Goal: Task Accomplishment & Management: Use online tool/utility

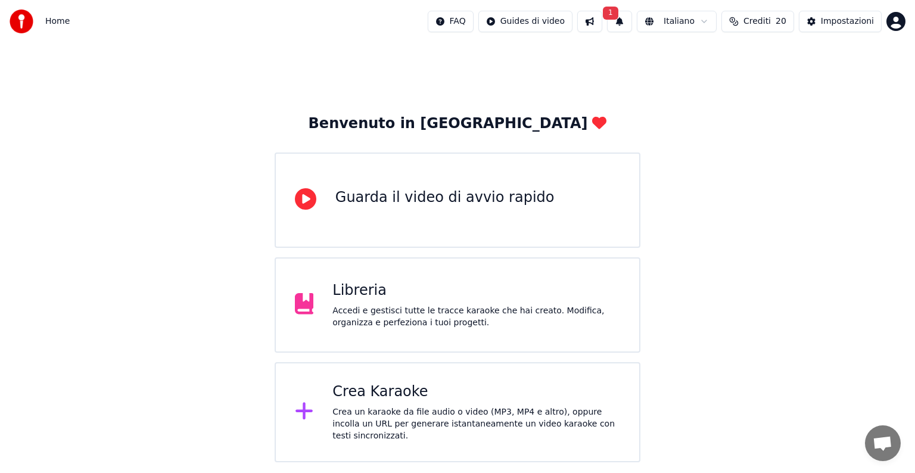
click at [632, 24] on button "1" at bounding box center [619, 21] width 25 height 21
click at [713, 60] on button "Aggiorna" at bounding box center [710, 58] width 58 height 21
click at [479, 398] on div "Crea Karaoke" at bounding box center [476, 391] width 288 height 19
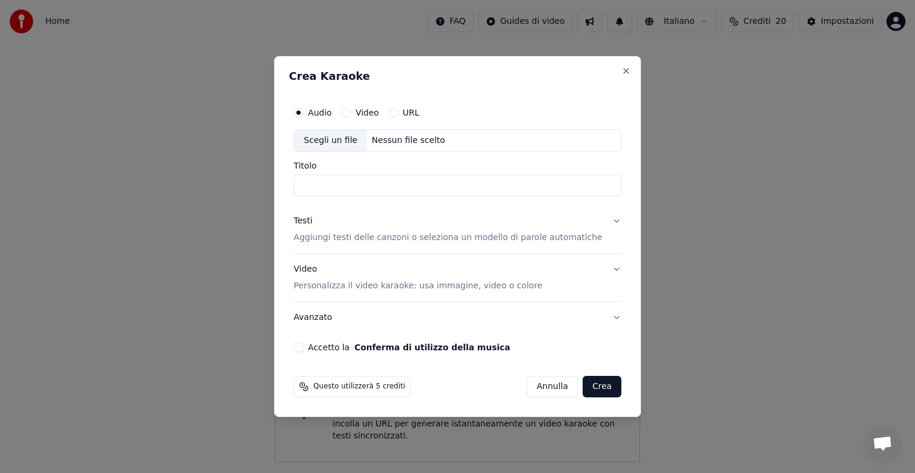
click at [407, 142] on div "Nessun file scelto" at bounding box center [408, 141] width 83 height 12
type input "**********"
click at [603, 219] on button "Testi Aggiungi testi delle canzoni o seleziona un modello di parole automatiche" at bounding box center [458, 229] width 328 height 48
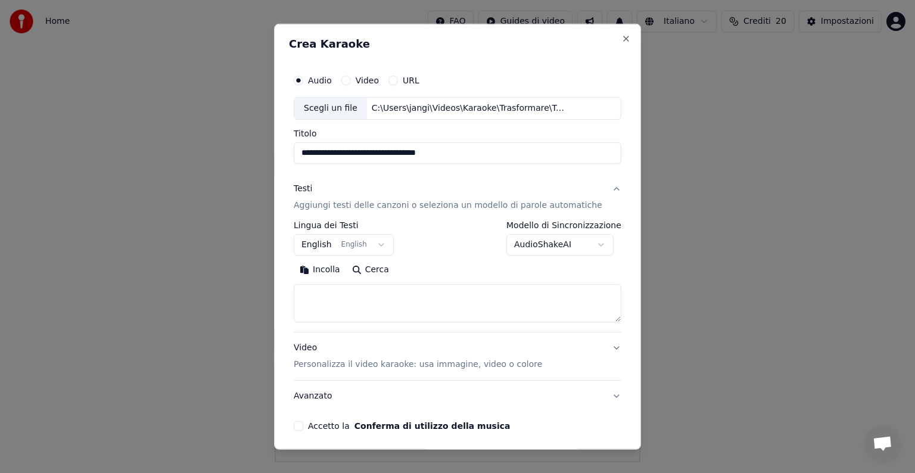
click at [381, 239] on button "English English" at bounding box center [344, 244] width 100 height 21
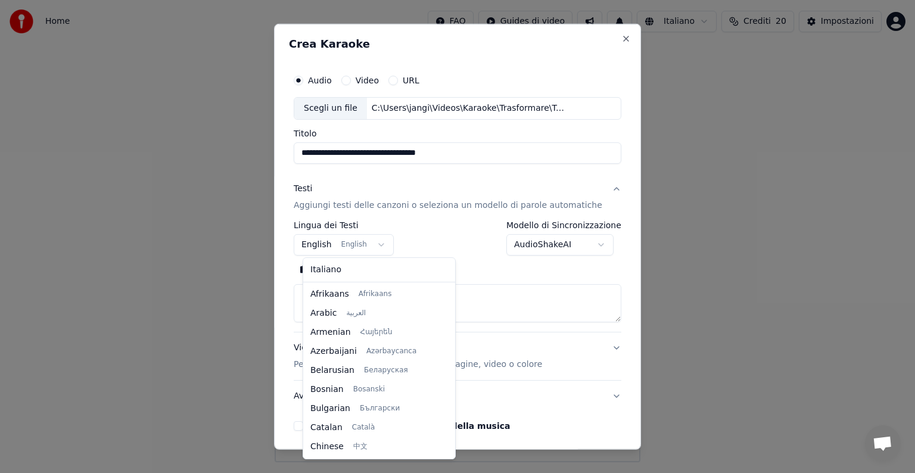
scroll to position [95, 0]
select select "**"
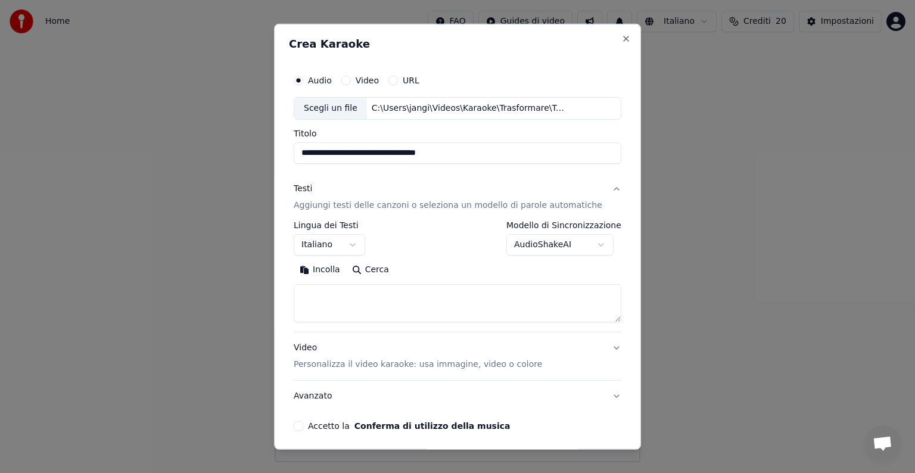
click at [344, 302] on textarea at bounding box center [458, 303] width 328 height 38
click at [335, 271] on button "Incolla" at bounding box center [320, 269] width 52 height 19
click at [594, 347] on button "Video Personalizza il video karaoke: usa immagine, video o colore" at bounding box center [458, 356] width 328 height 48
type textarea "**********"
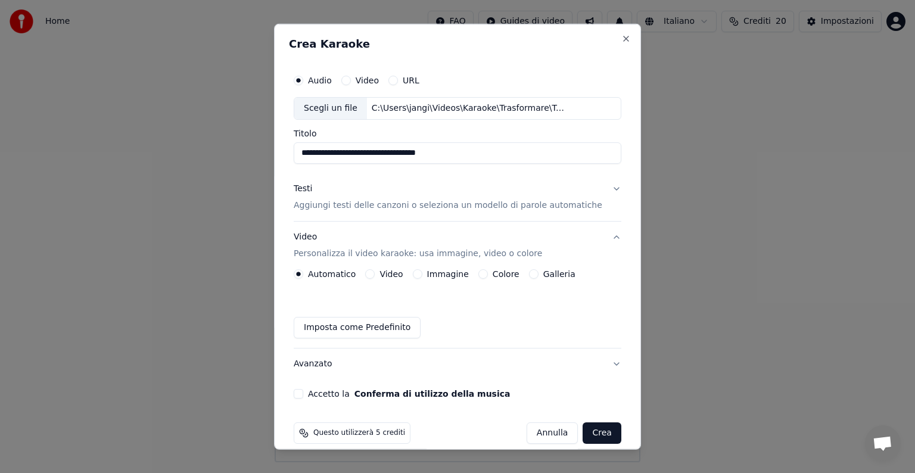
click at [419, 276] on button "Immagine" at bounding box center [418, 274] width 10 height 10
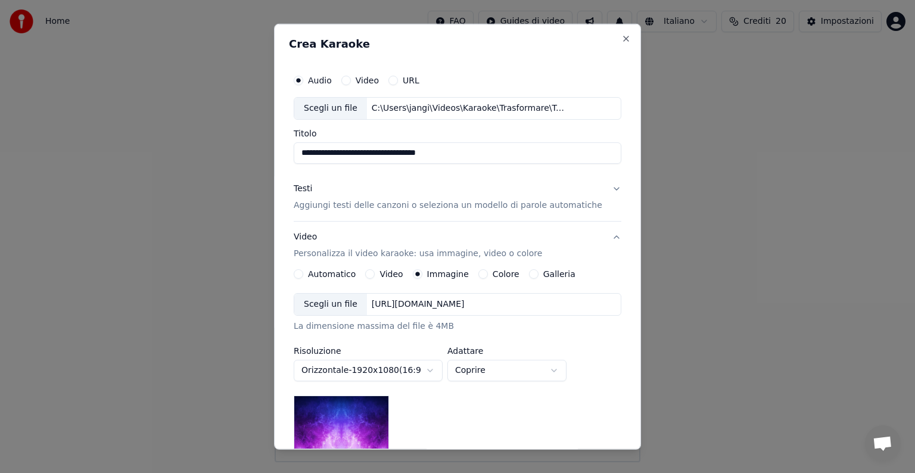
click at [463, 304] on div "[URL][DOMAIN_NAME]" at bounding box center [418, 304] width 102 height 12
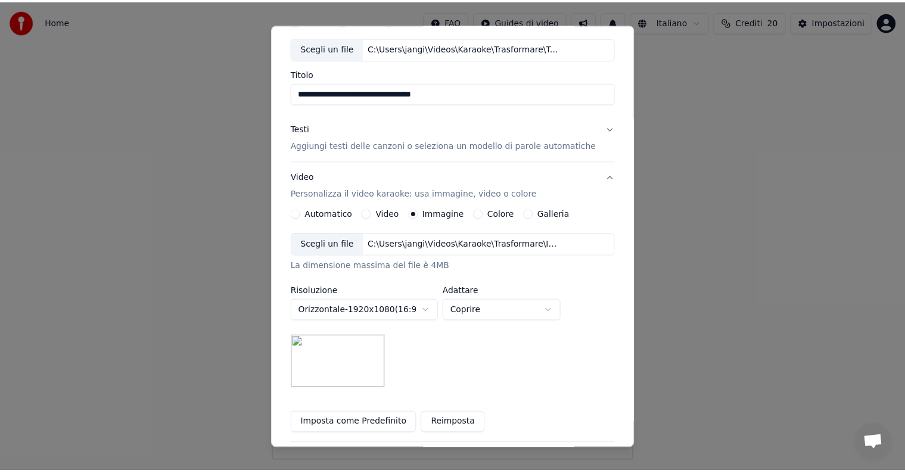
scroll to position [169, 0]
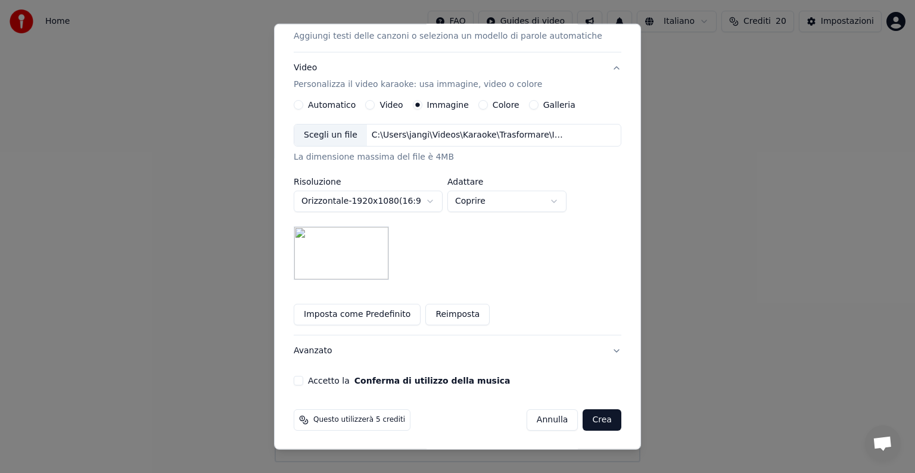
click at [303, 379] on button "Accetto la Conferma di utilizzo della musica" at bounding box center [299, 381] width 10 height 10
click at [583, 417] on button "Crea" at bounding box center [602, 419] width 38 height 21
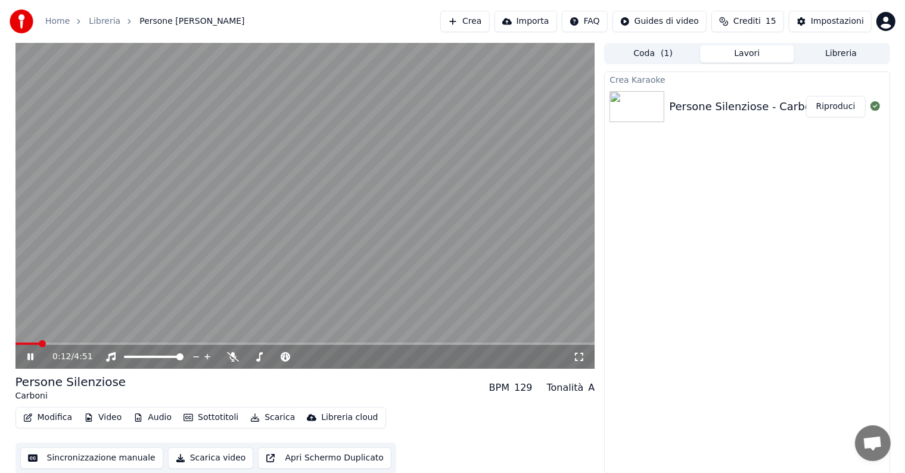
click at [834, 106] on button "Riproduci" at bounding box center [836, 106] width 60 height 21
click at [30, 360] on icon at bounding box center [39, 357] width 28 height 10
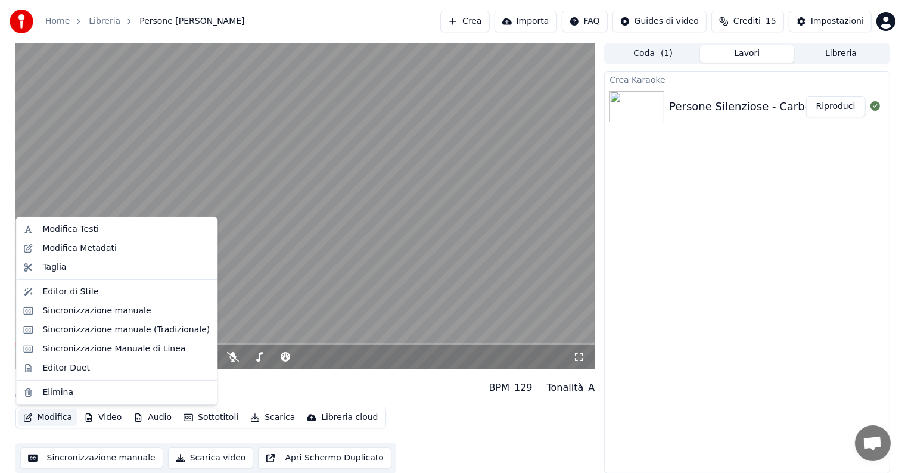
click at [50, 419] on button "Modifica" at bounding box center [47, 417] width 59 height 17
click at [100, 313] on div "Sincronizzazione manuale" at bounding box center [96, 311] width 108 height 12
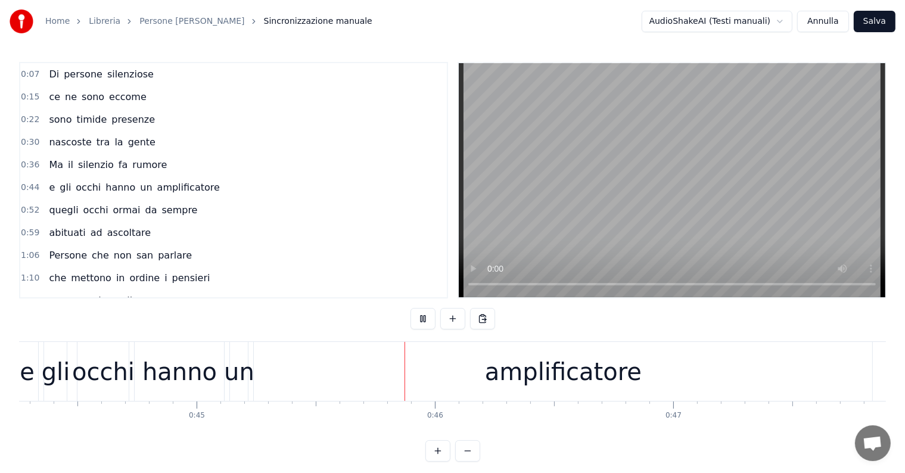
scroll to position [0, 10735]
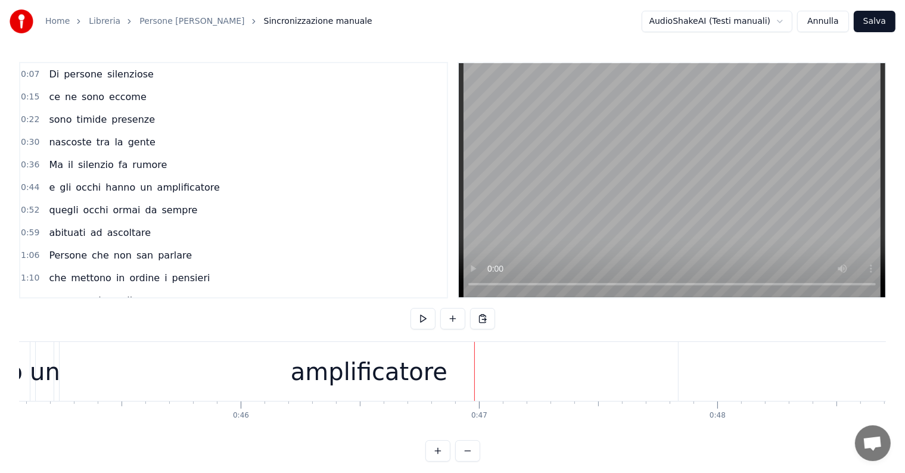
click at [48, 177] on div "e gli occhi hanno un amplificatore" at bounding box center [134, 187] width 180 height 21
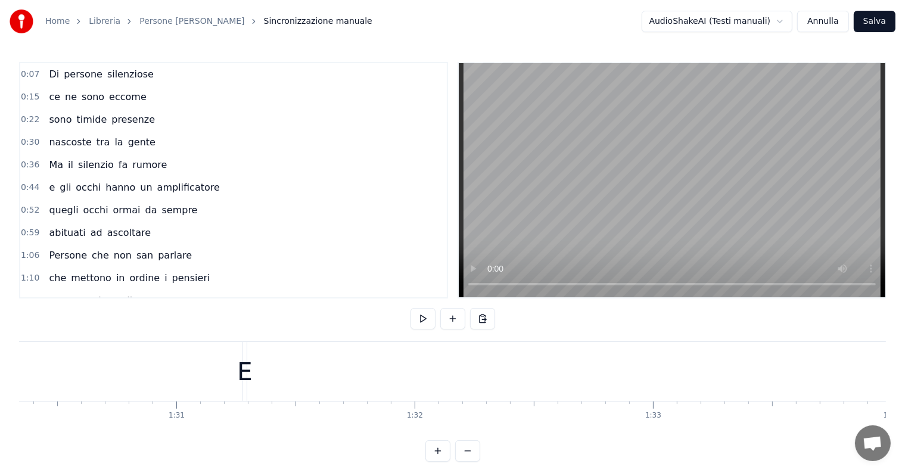
scroll to position [0, 21361]
click at [402, 369] on div "E" at bounding box center [401, 372] width 15 height 36
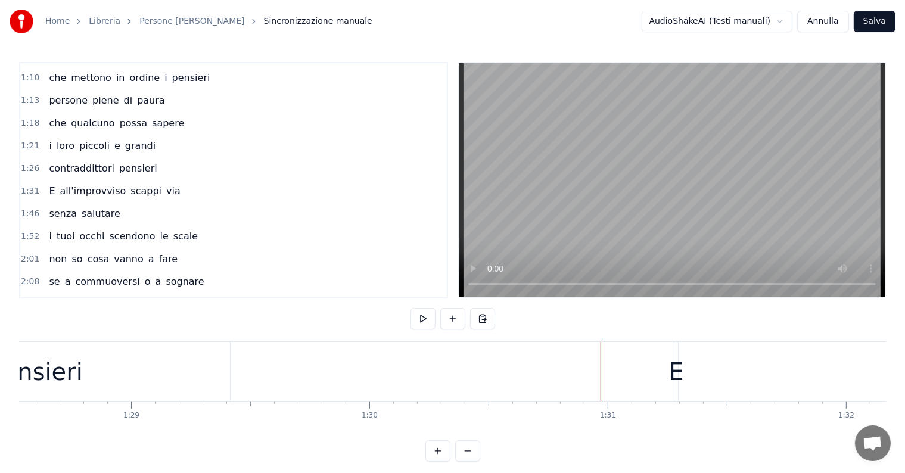
scroll to position [0, 20969]
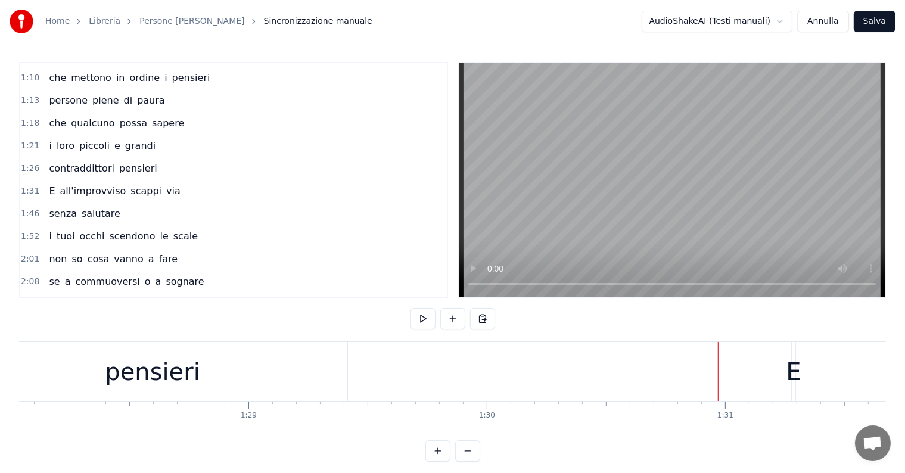
click at [198, 388] on div "pensieri" at bounding box center [152, 371] width 389 height 59
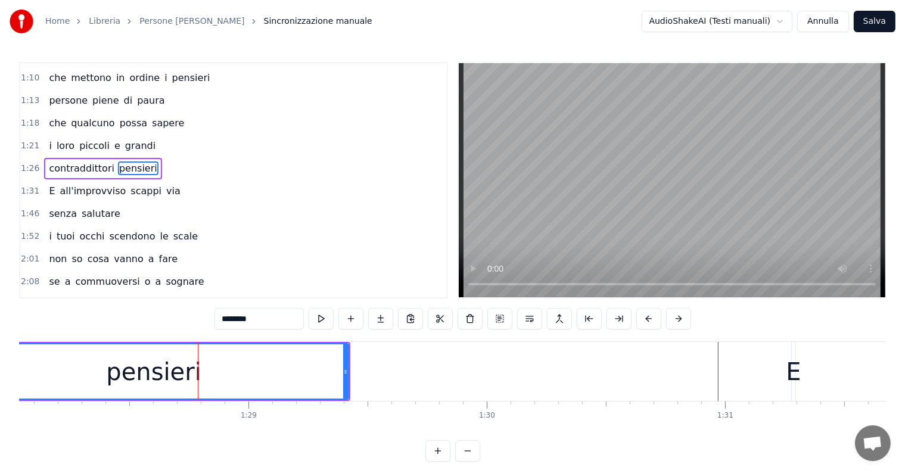
scroll to position [179, 0]
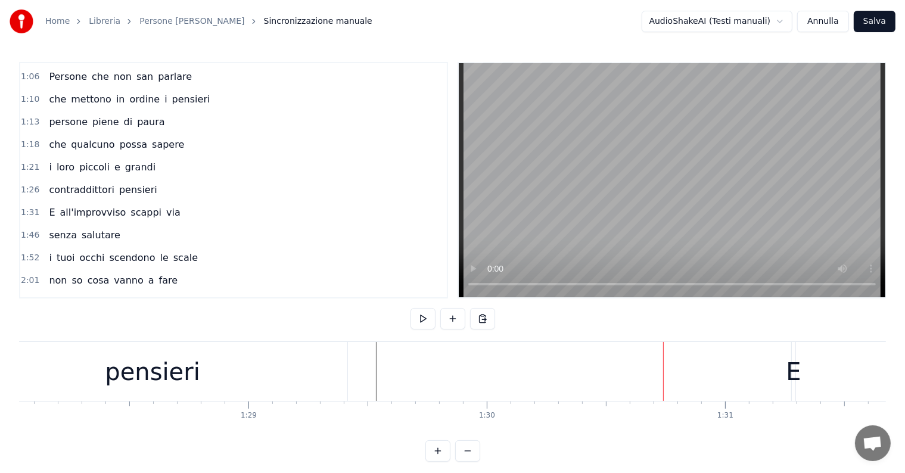
click at [797, 380] on div "E" at bounding box center [792, 372] width 15 height 36
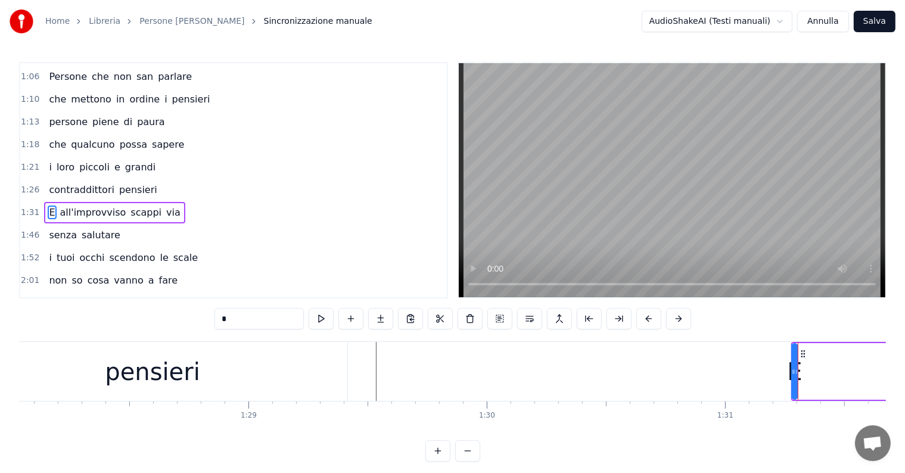
scroll to position [200, 0]
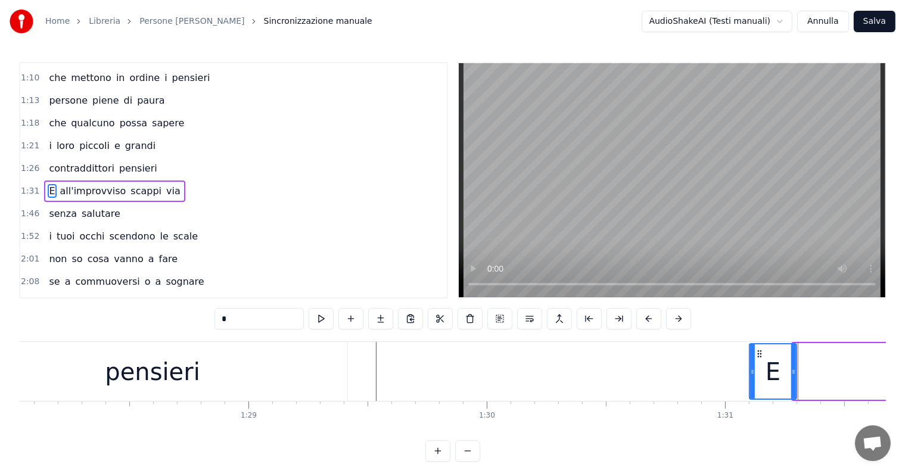
drag, startPoint x: 796, startPoint y: 372, endPoint x: 753, endPoint y: 374, distance: 43.5
click at [753, 374] on icon at bounding box center [752, 372] width 5 height 10
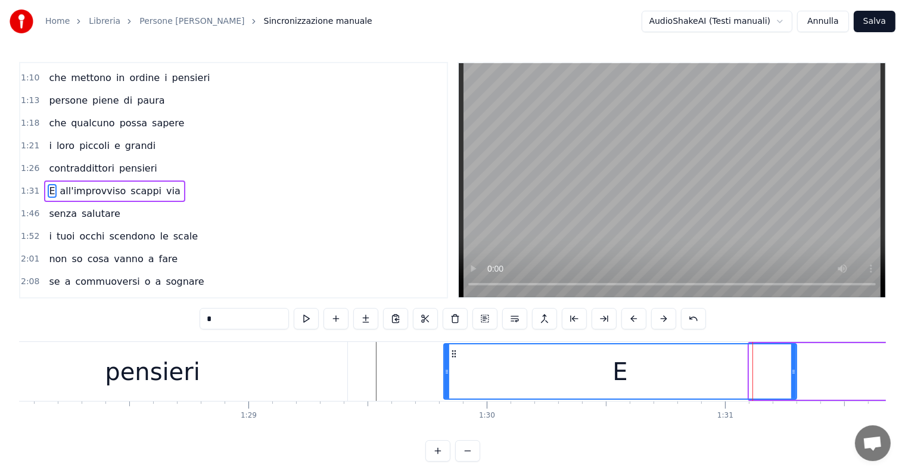
drag, startPoint x: 753, startPoint y: 372, endPoint x: 447, endPoint y: 373, distance: 305.5
click at [447, 373] on icon at bounding box center [446, 372] width 5 height 10
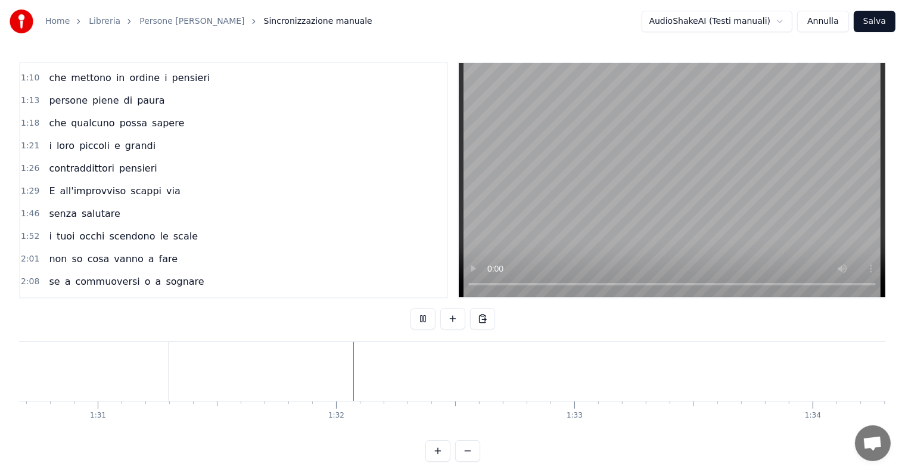
scroll to position [0, 21754]
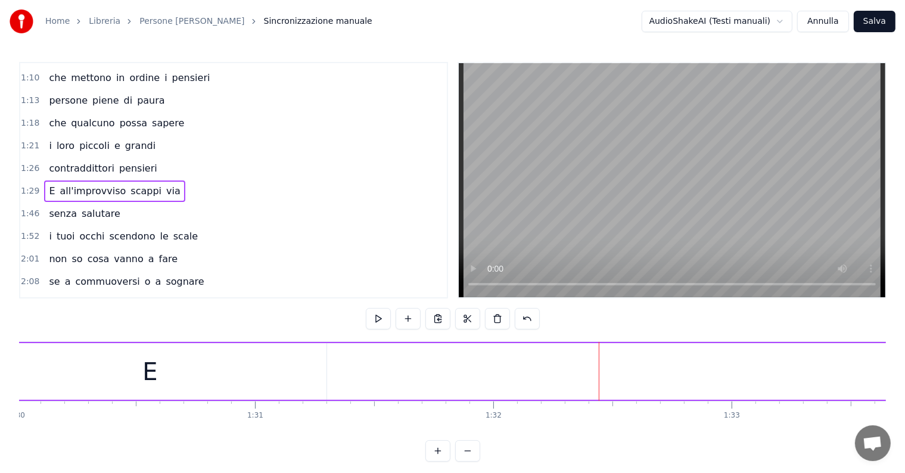
scroll to position [0, 21283]
click at [279, 375] on div "E" at bounding box center [306, 371] width 353 height 57
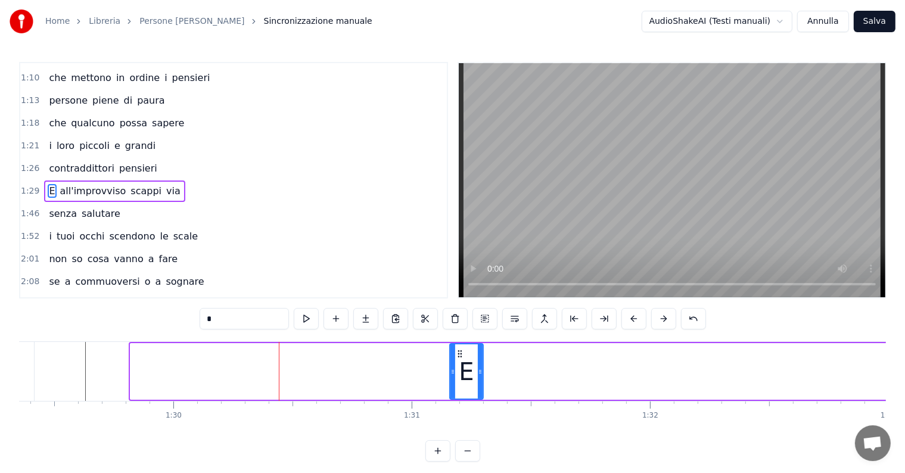
drag, startPoint x: 133, startPoint y: 370, endPoint x: 452, endPoint y: 370, distance: 319.2
click at [452, 370] on icon at bounding box center [452, 372] width 5 height 10
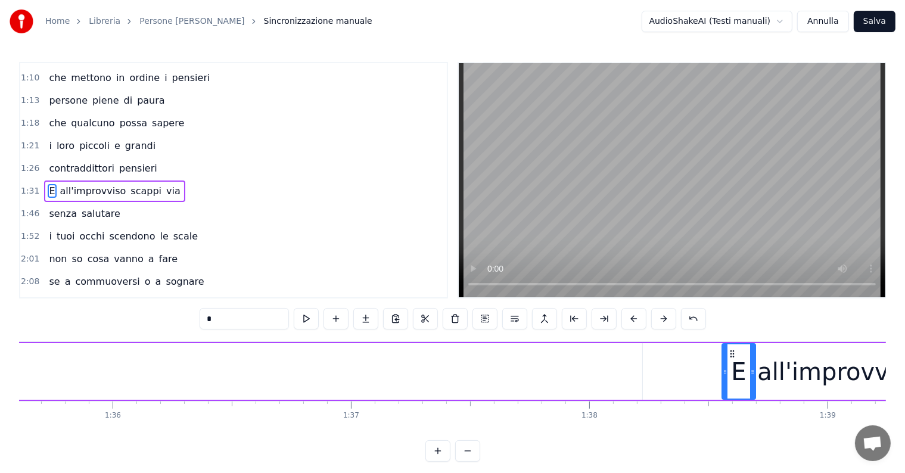
scroll to position [0, 22782]
drag, startPoint x: 457, startPoint y: 349, endPoint x: 715, endPoint y: 350, distance: 257.2
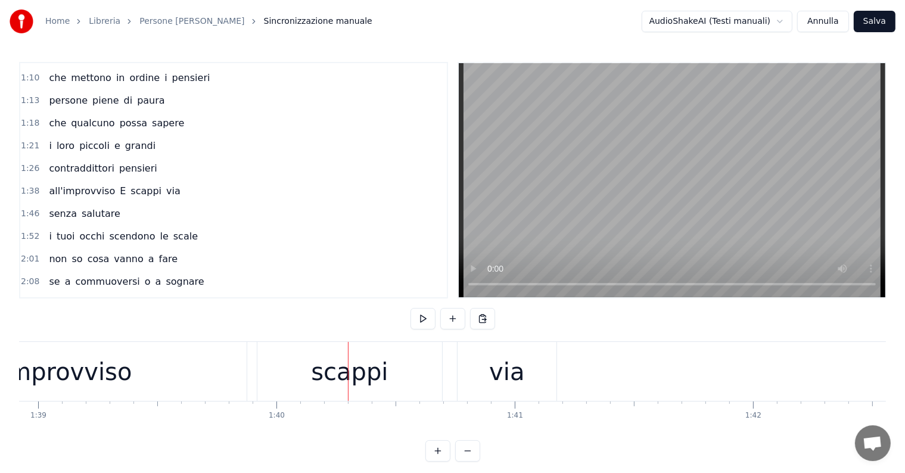
scroll to position [0, 22847]
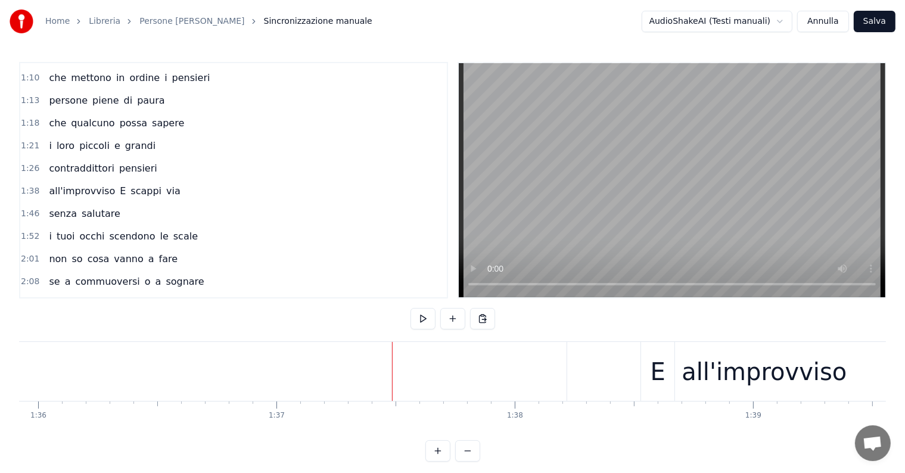
click at [658, 364] on div "E" at bounding box center [657, 372] width 15 height 36
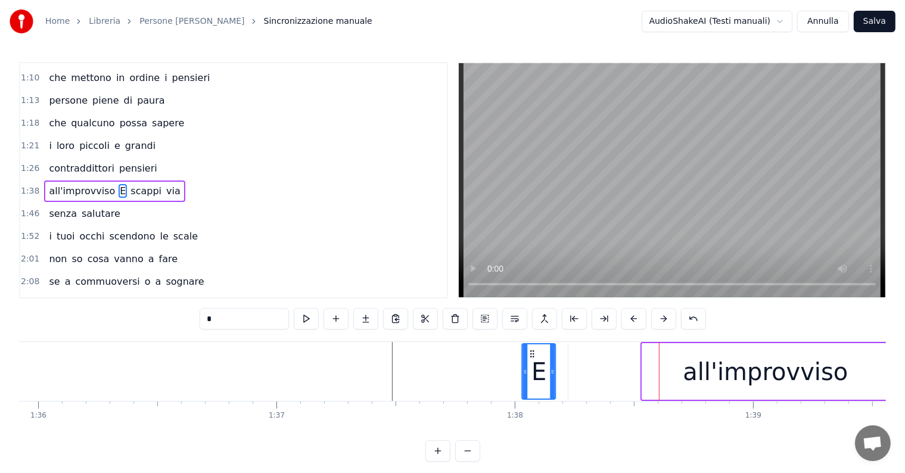
drag, startPoint x: 652, startPoint y: 351, endPoint x: 532, endPoint y: 351, distance: 120.3
click at [532, 351] on icon at bounding box center [533, 354] width 10 height 10
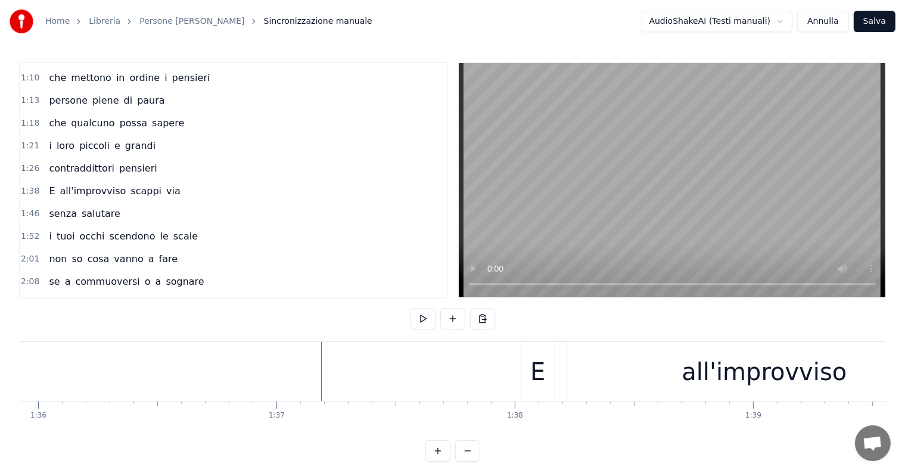
click at [547, 381] on div "E" at bounding box center [537, 371] width 33 height 59
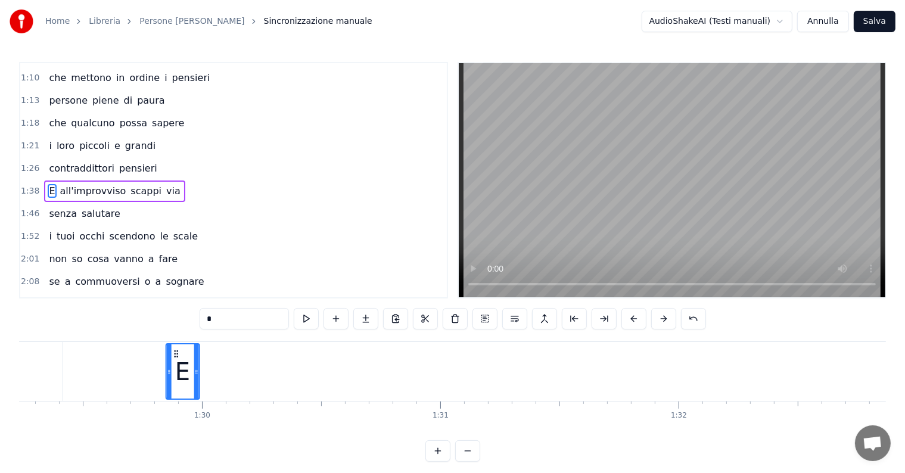
drag, startPoint x: 531, startPoint y: 351, endPoint x: 175, endPoint y: 377, distance: 357.1
click at [175, 377] on div "E" at bounding box center [182, 371] width 32 height 54
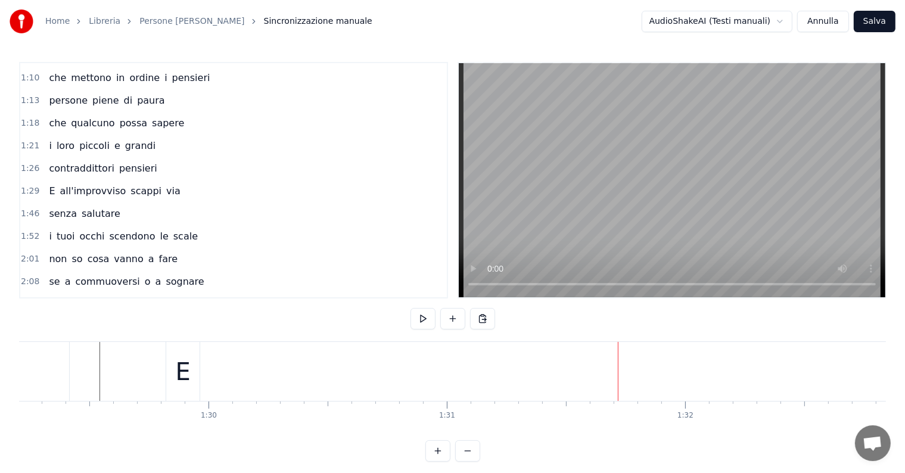
click at [186, 386] on div "E" at bounding box center [183, 372] width 15 height 36
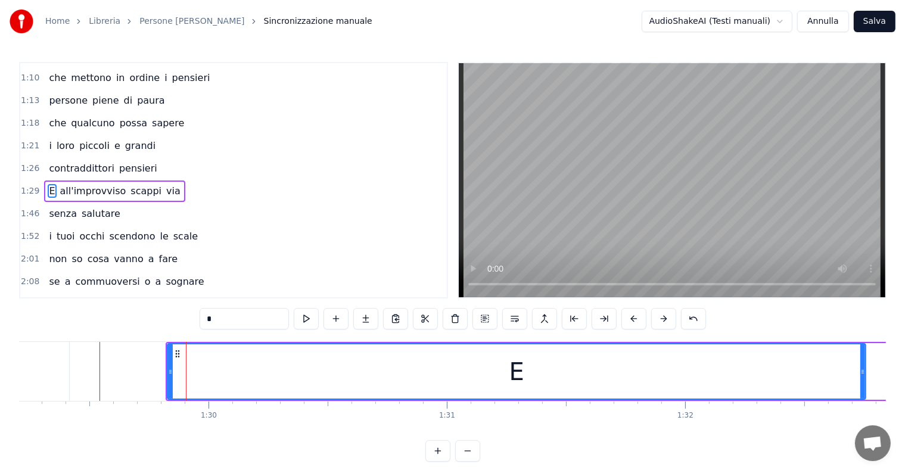
drag, startPoint x: 198, startPoint y: 369, endPoint x: 862, endPoint y: 364, distance: 664.6
click at [862, 364] on div at bounding box center [862, 371] width 5 height 54
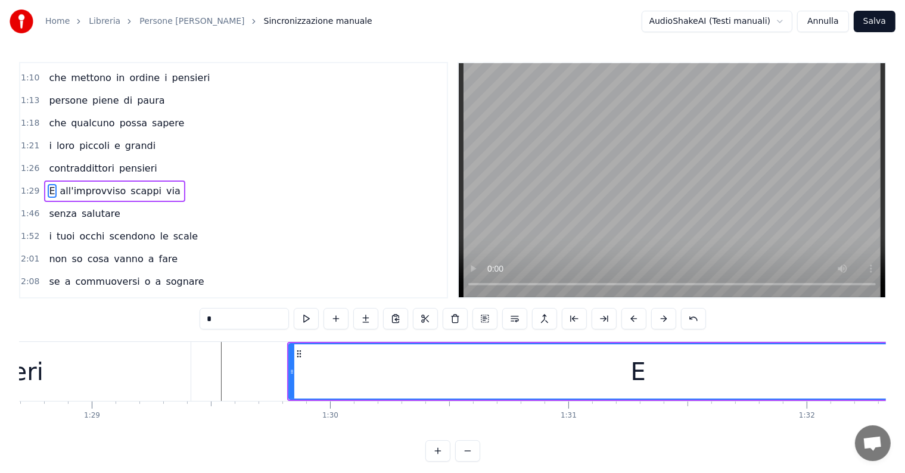
scroll to position [0, 21048]
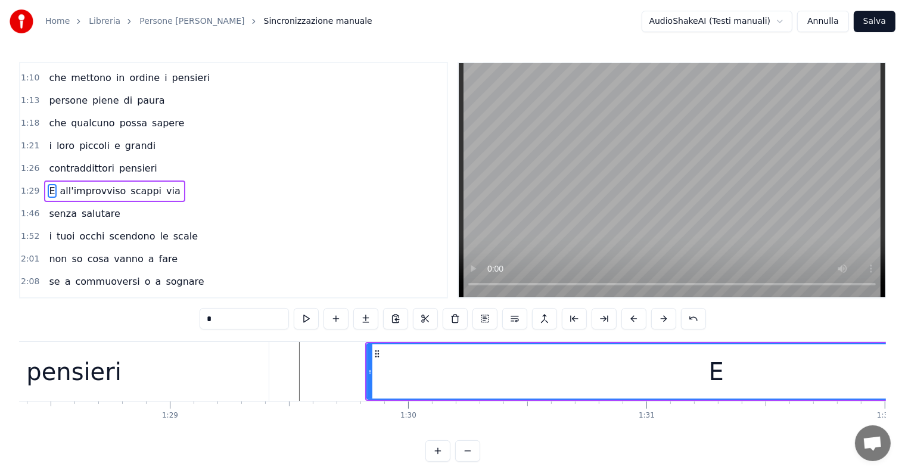
click at [223, 319] on input "*" at bounding box center [243, 318] width 89 height 21
type input "**"
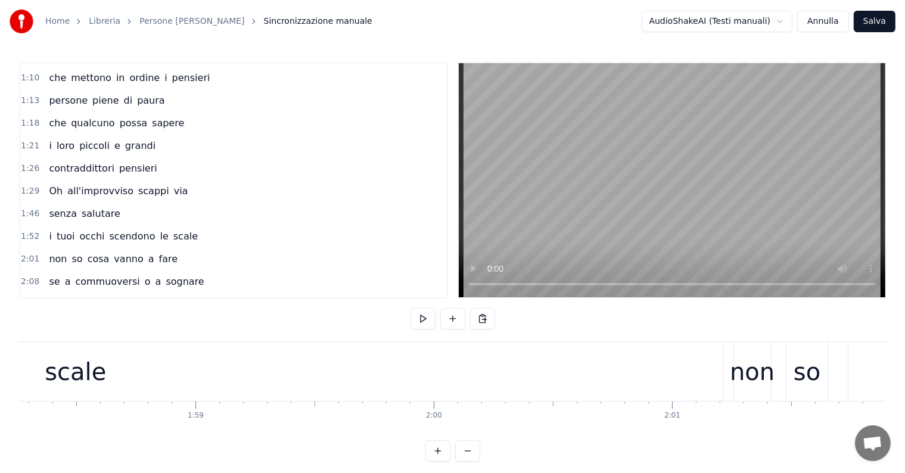
scroll to position [0, 28051]
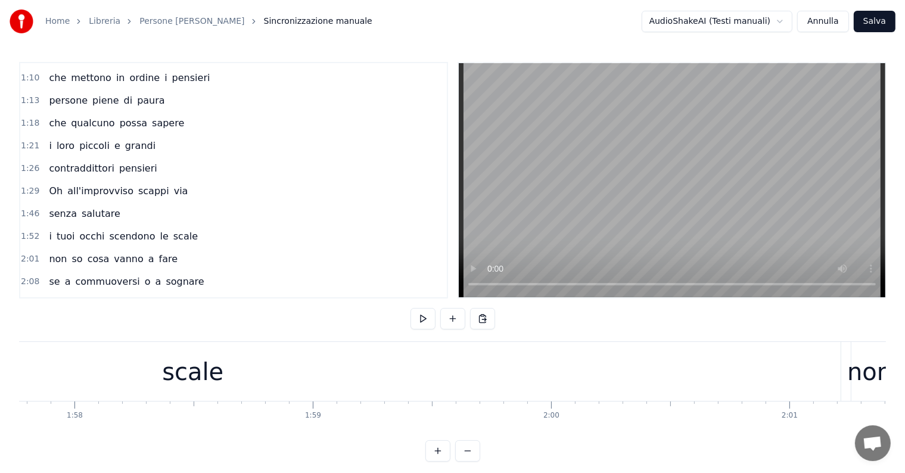
click at [419, 334] on div "0:07 Di persone silenziose 0:15 ce ne sono eccome 0:22 sono timide presenze 0:3…" at bounding box center [452, 262] width 866 height 400
click at [408, 361] on div "scale" at bounding box center [193, 371] width 1295 height 59
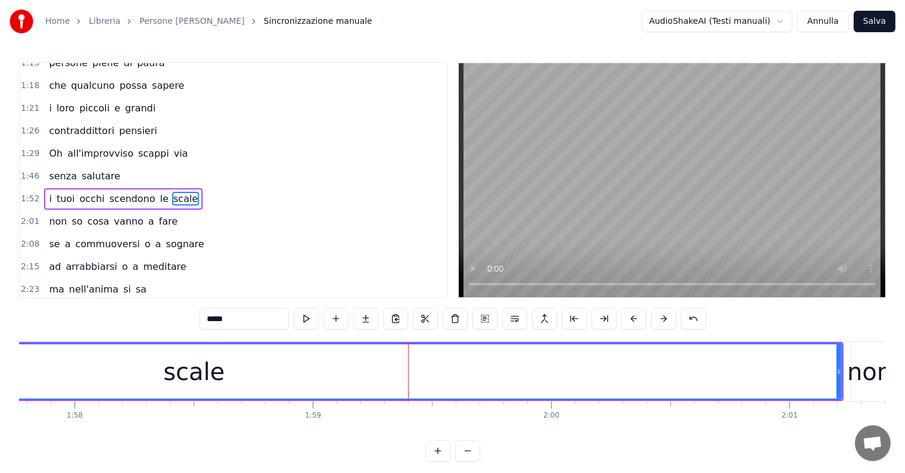
scroll to position [244, 0]
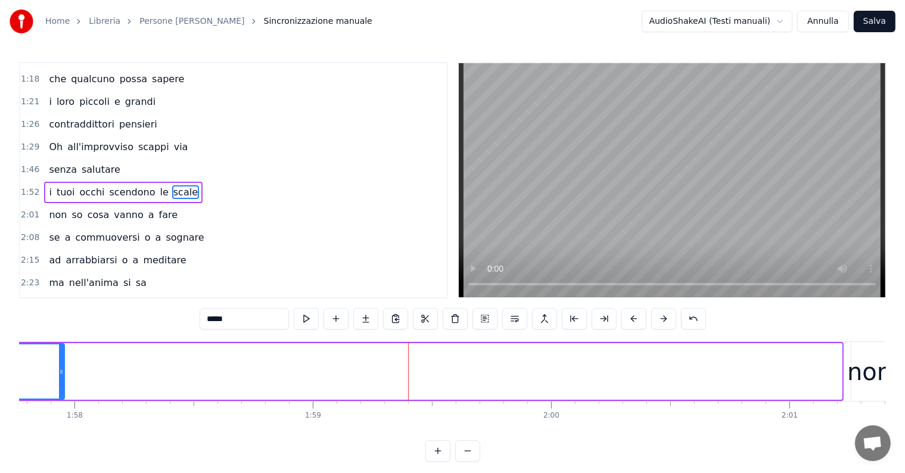
drag, startPoint x: 836, startPoint y: 357, endPoint x: 59, endPoint y: 377, distance: 777.3
click at [59, 377] on div at bounding box center [61, 371] width 5 height 54
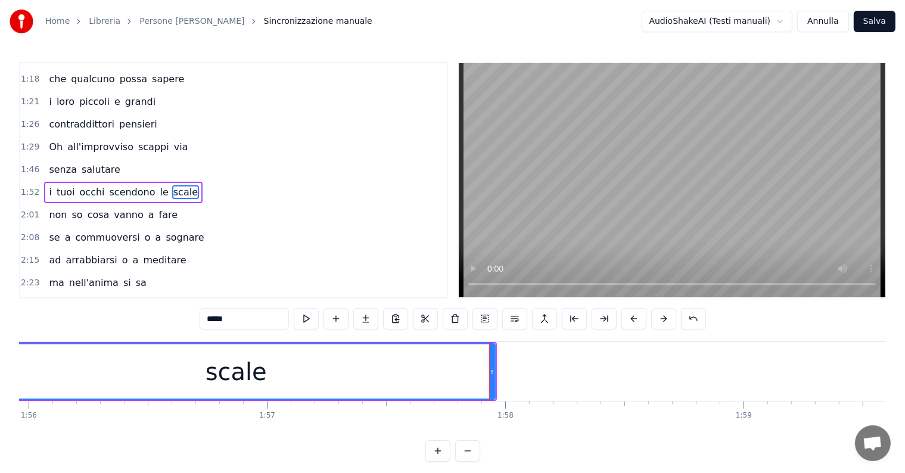
scroll to position [0, 27464]
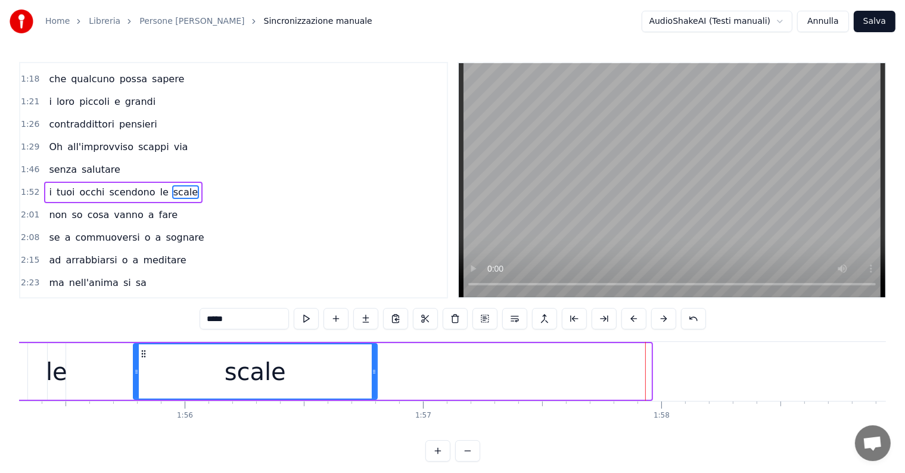
drag, startPoint x: 649, startPoint y: 355, endPoint x: 375, endPoint y: 355, distance: 273.9
click at [375, 355] on div at bounding box center [374, 371] width 5 height 54
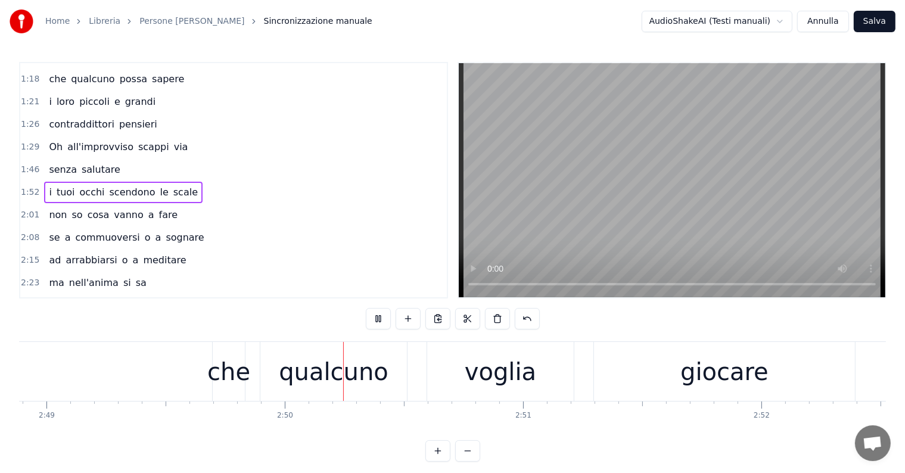
scroll to position [0, 40367]
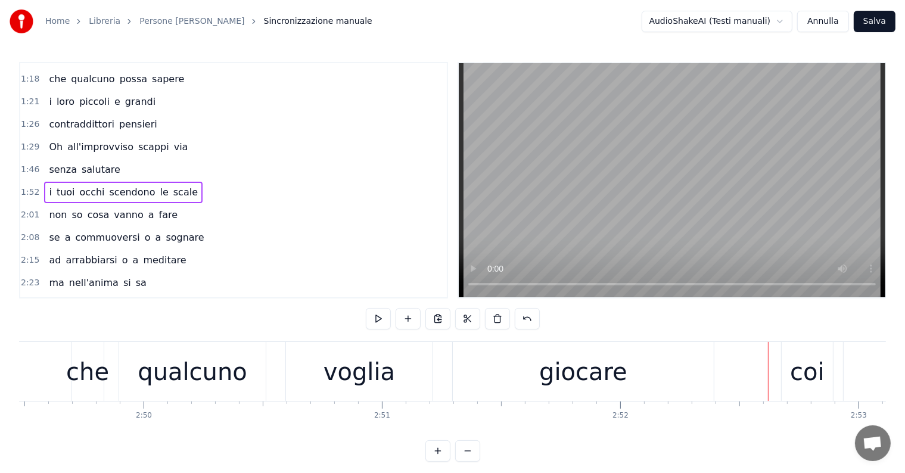
click at [347, 376] on div "voglia" at bounding box center [358, 372] width 71 height 36
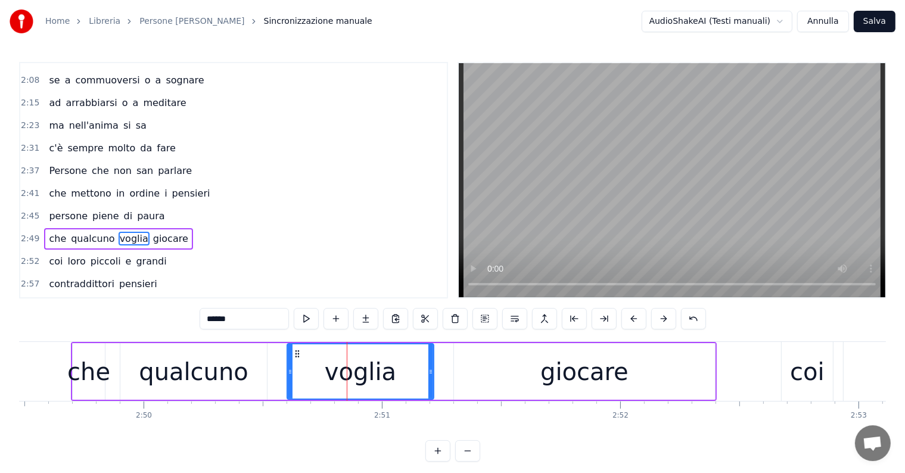
scroll to position [441, 0]
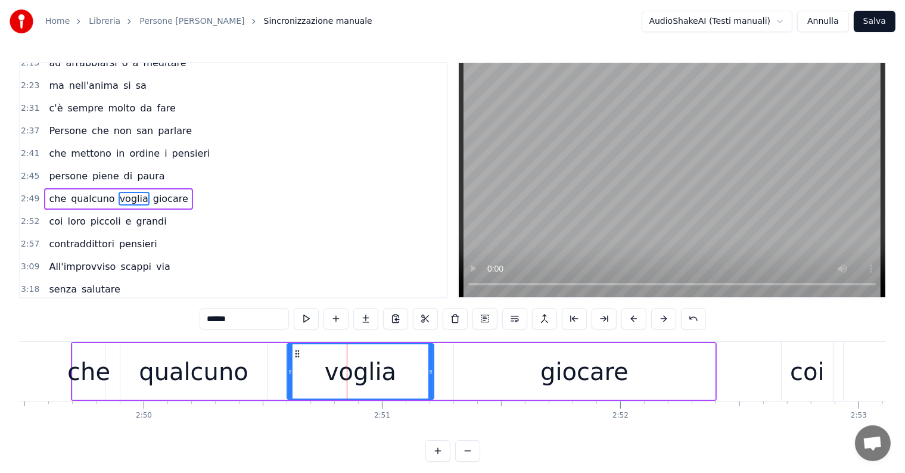
click at [247, 320] on input "******" at bounding box center [243, 318] width 89 height 21
type input "*"
type input "*****"
click at [167, 321] on div "0:07 Di persone silenziose 0:15 ce ne sono eccome 0:22 sono timide presenze 0:3…" at bounding box center [452, 262] width 866 height 400
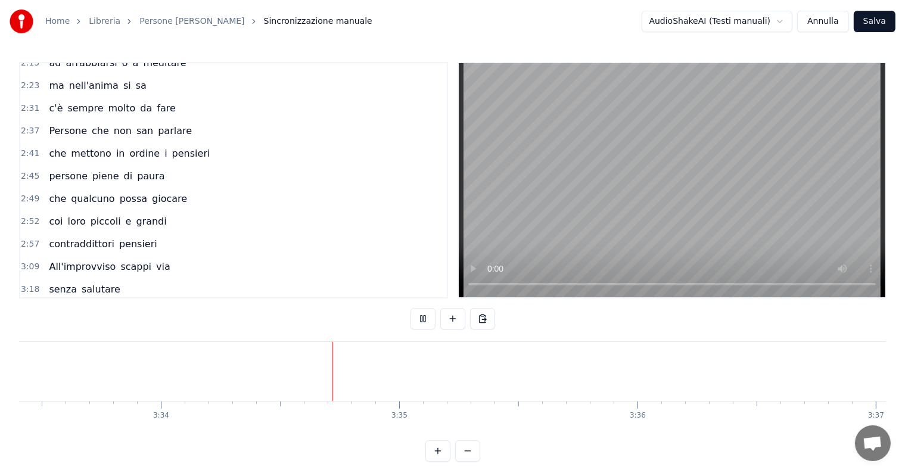
scroll to position [0, 50972]
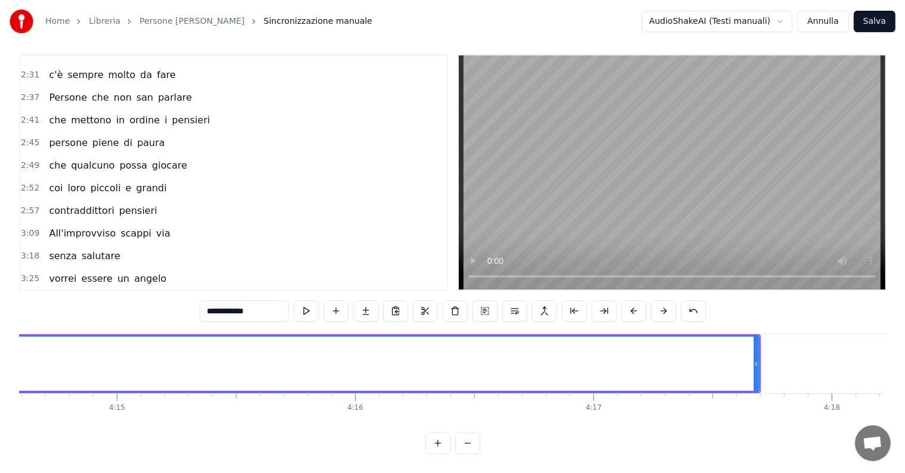
scroll to position [0, 60796]
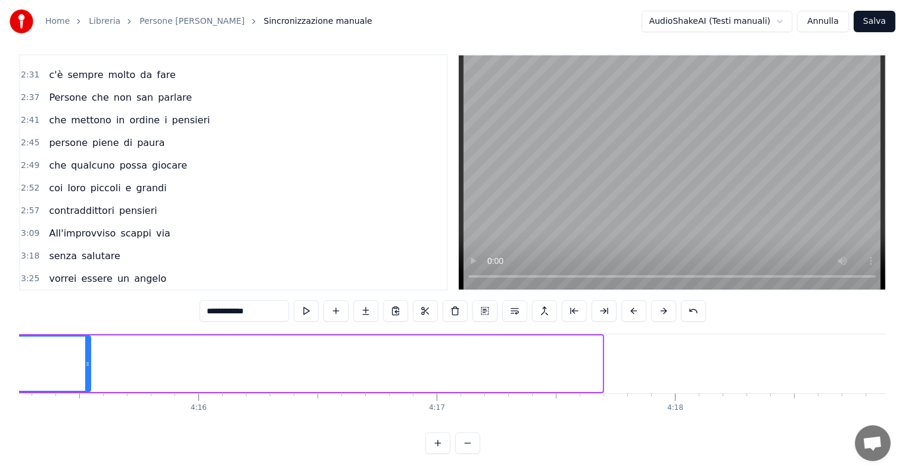
drag, startPoint x: 600, startPoint y: 341, endPoint x: 89, endPoint y: 332, distance: 511.6
click at [89, 336] on div at bounding box center [87, 363] width 5 height 54
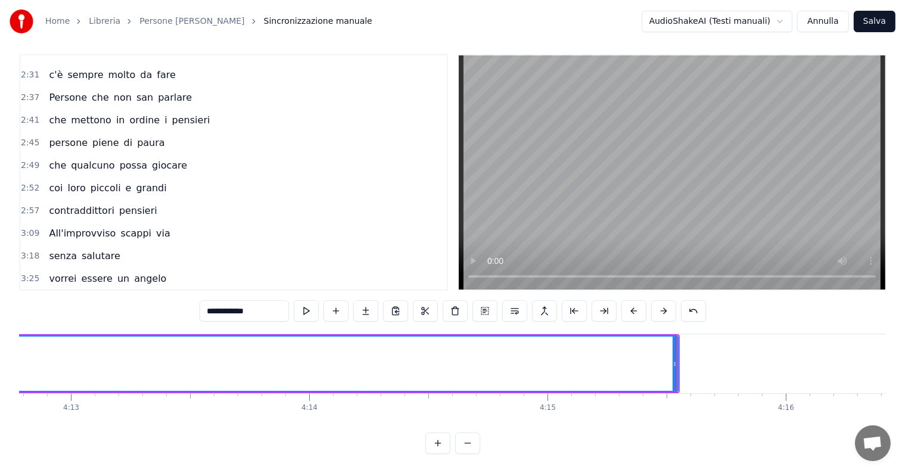
scroll to position [0, 60249]
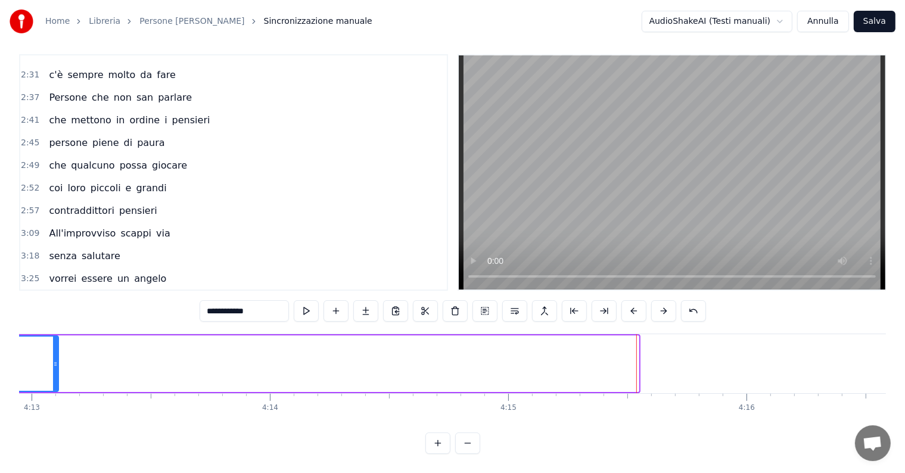
drag, startPoint x: 636, startPoint y: 341, endPoint x: 55, endPoint y: 345, distance: 581.2
click at [55, 345] on div at bounding box center [55, 363] width 5 height 54
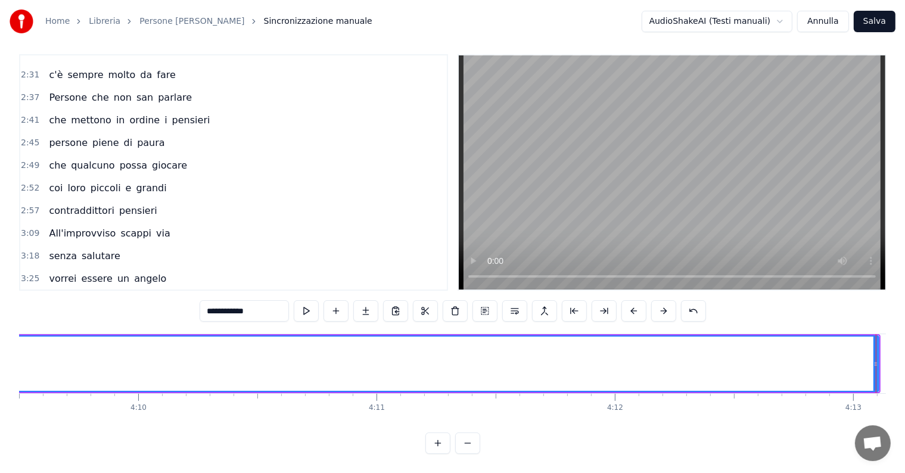
scroll to position [0, 59465]
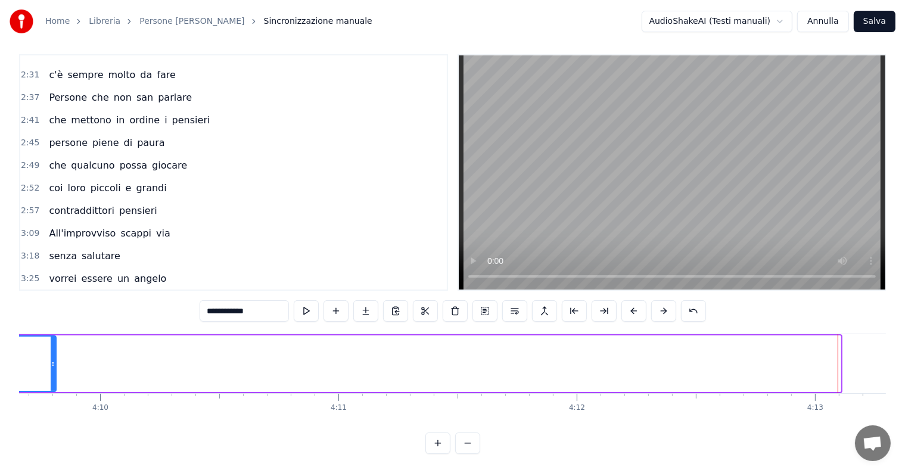
drag, startPoint x: 838, startPoint y: 335, endPoint x: 54, endPoint y: 388, distance: 786.1
click at [54, 388] on div "Di persone silenziose ce ne sono eccome sono timide presenze nascoste tra la ge…" at bounding box center [452, 377] width 866 height 89
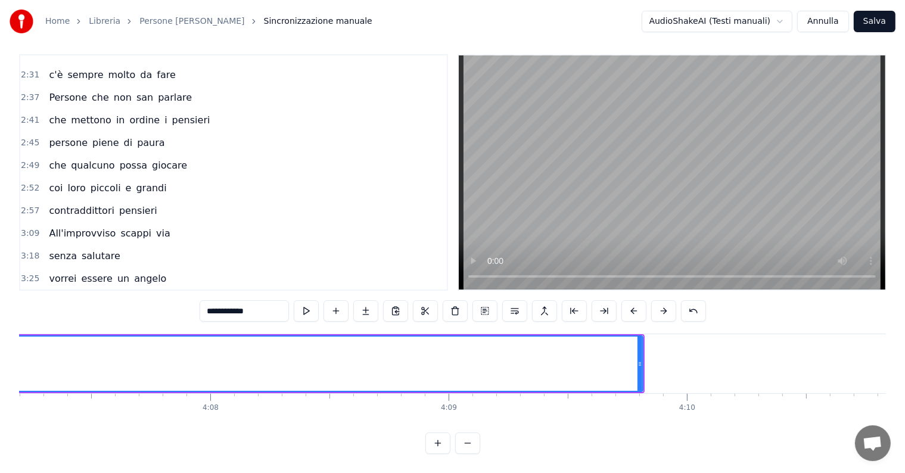
scroll to position [0, 58644]
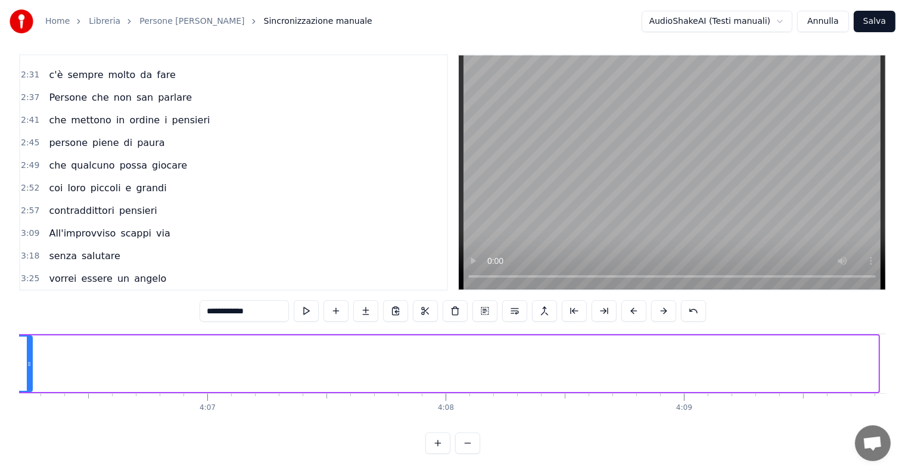
drag, startPoint x: 873, startPoint y: 332, endPoint x: 27, endPoint y: 360, distance: 846.6
click at [27, 360] on div at bounding box center [29, 363] width 5 height 54
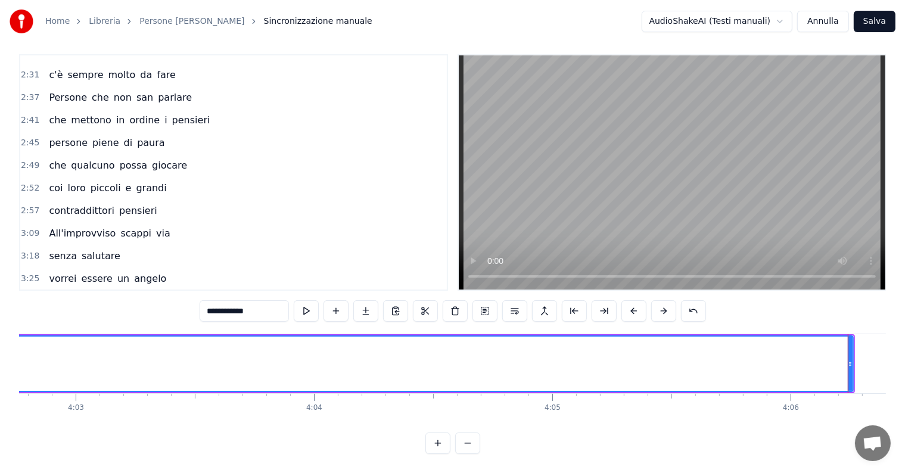
scroll to position [0, 57901]
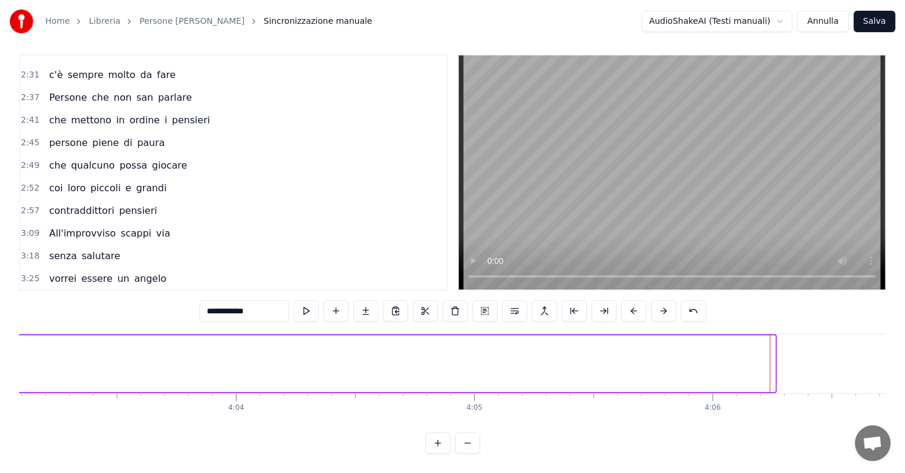
drag, startPoint x: 772, startPoint y: 342, endPoint x: 14, endPoint y: 370, distance: 759.1
click at [14, 370] on div "Home Libreria Persone Silenziose • Carboni Sincronizzazione manuale AudioShakeA…" at bounding box center [452, 222] width 905 height 461
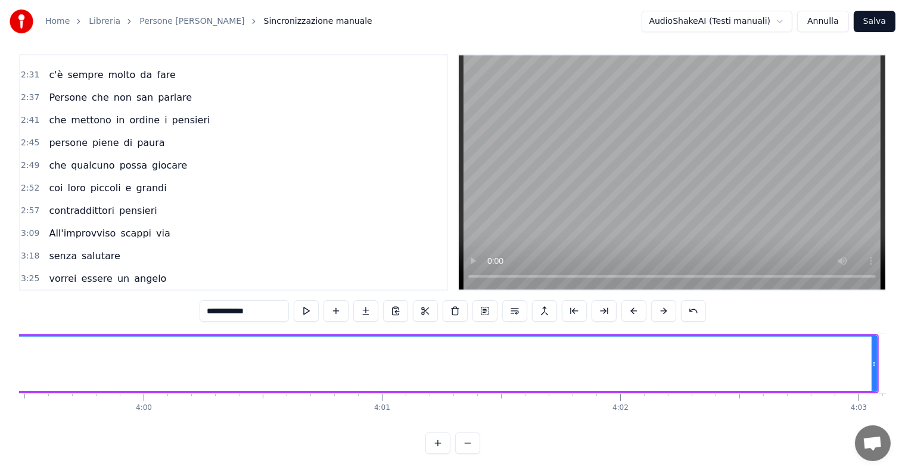
scroll to position [0, 57079]
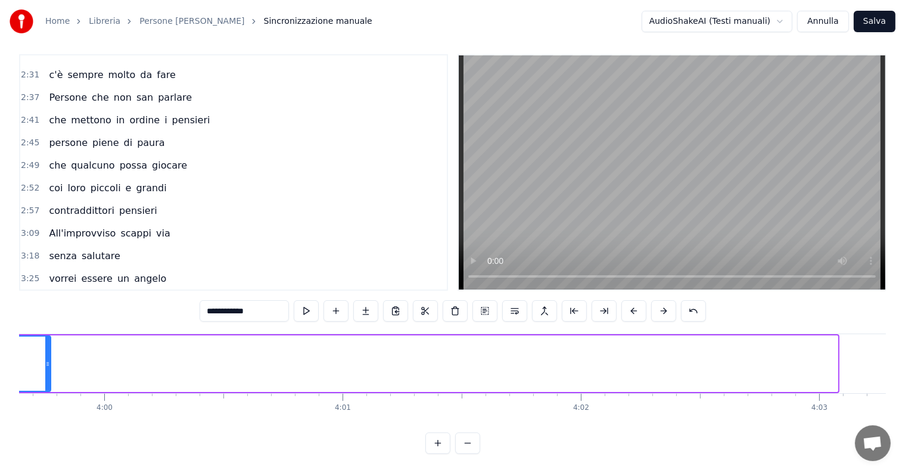
drag, startPoint x: 835, startPoint y: 339, endPoint x: 49, endPoint y: 378, distance: 787.6
click at [49, 378] on div at bounding box center [47, 363] width 5 height 54
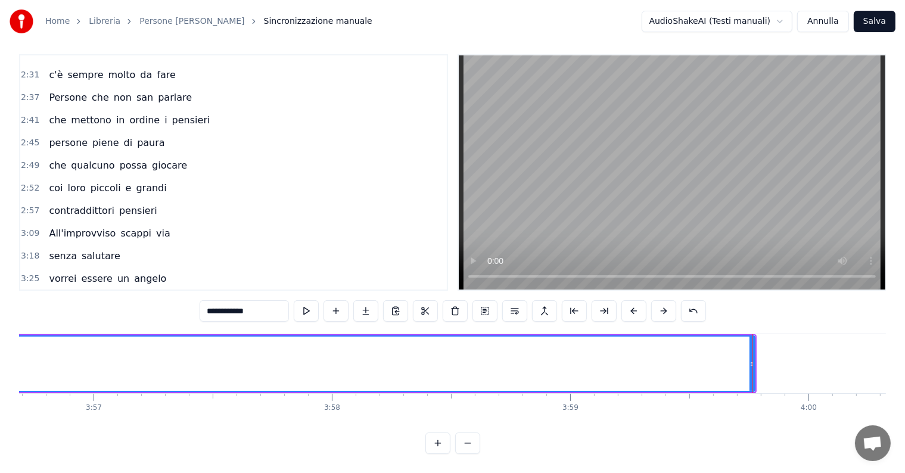
scroll to position [0, 56297]
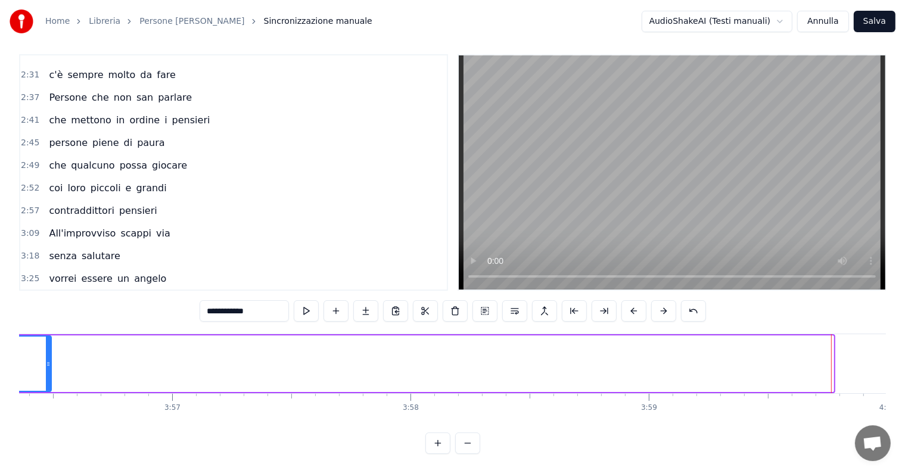
drag, startPoint x: 829, startPoint y: 345, endPoint x: 47, endPoint y: 357, distance: 781.9
click at [47, 357] on div at bounding box center [48, 363] width 5 height 54
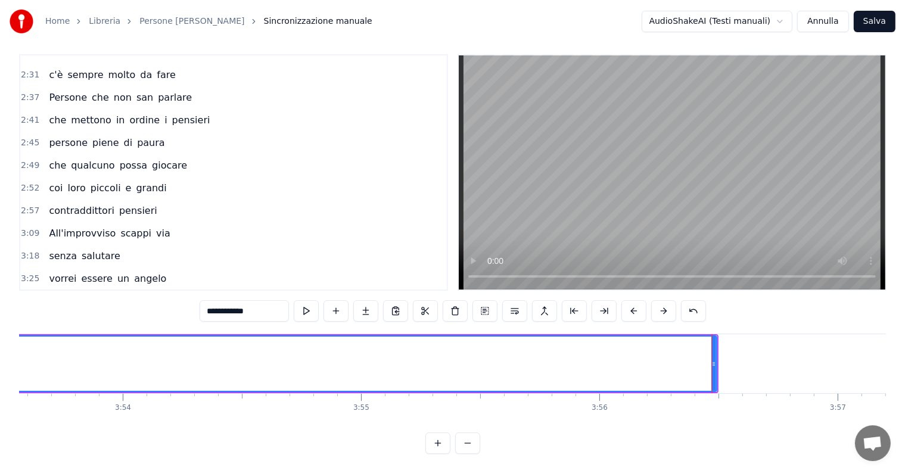
scroll to position [0, 55514]
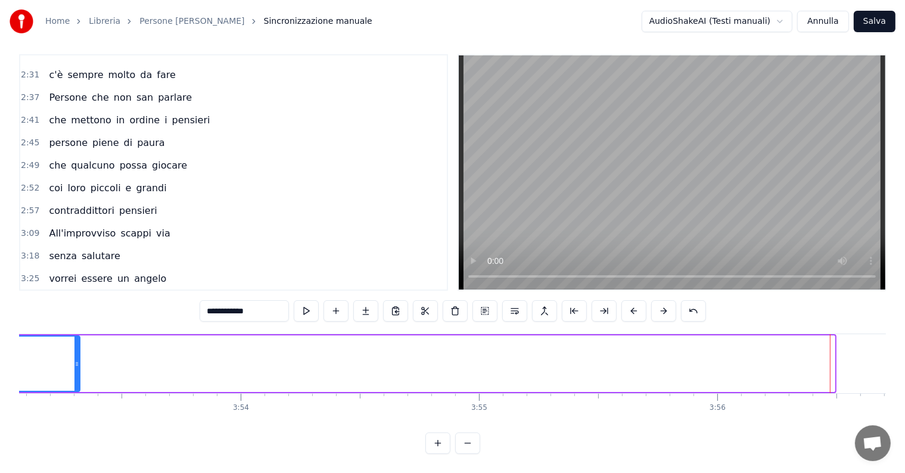
drag, startPoint x: 831, startPoint y: 339, endPoint x: 64, endPoint y: 343, distance: 766.4
click at [74, 343] on div at bounding box center [76, 363] width 5 height 54
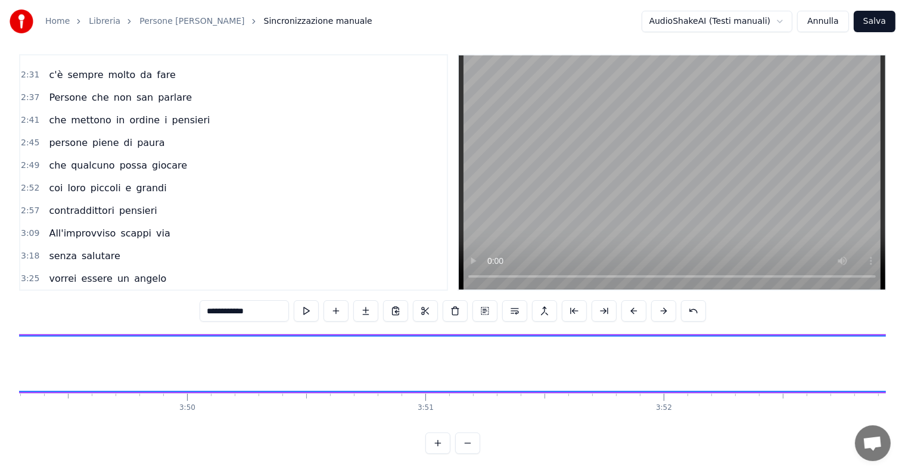
scroll to position [0, 54693]
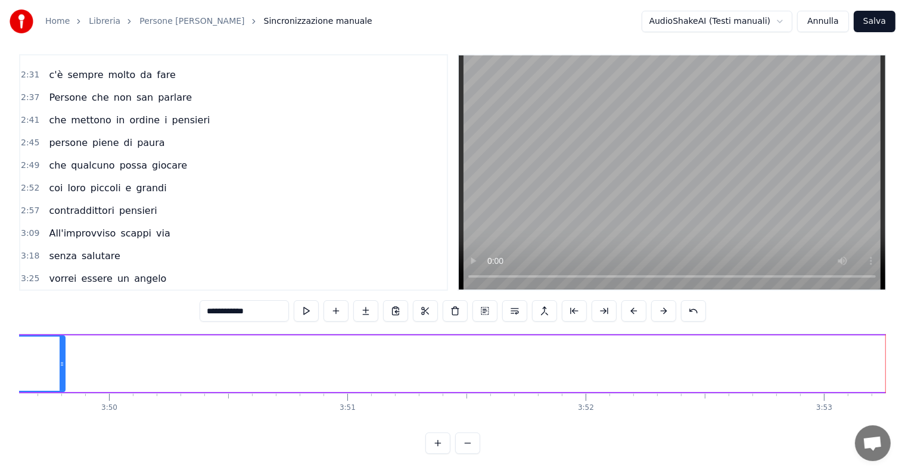
drag, startPoint x: 884, startPoint y: 332, endPoint x: 60, endPoint y: 332, distance: 824.1
click at [60, 336] on div at bounding box center [62, 363] width 5 height 54
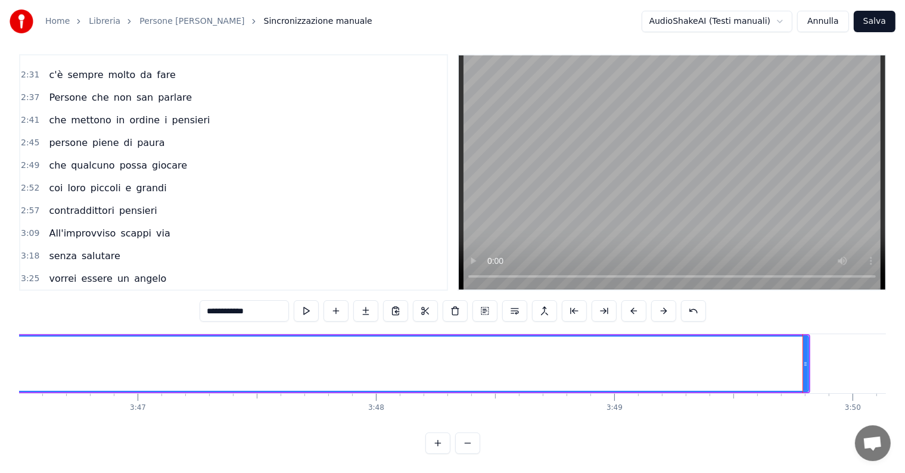
scroll to position [0, 53910]
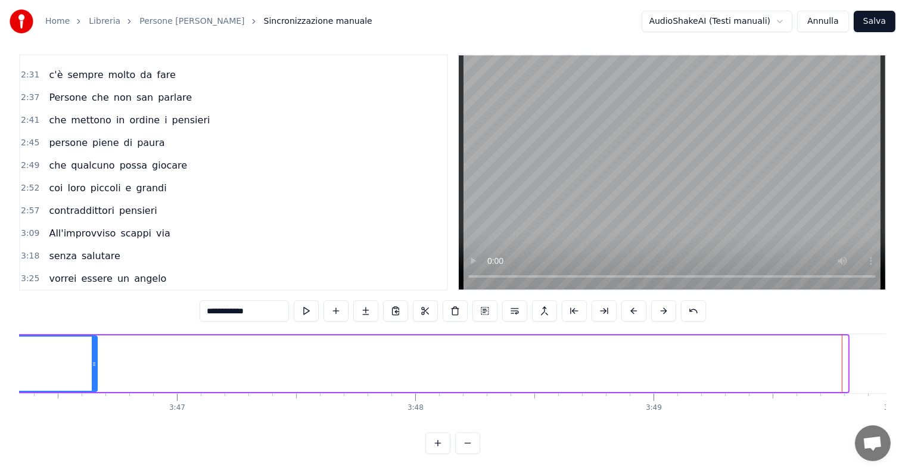
drag, startPoint x: 846, startPoint y: 344, endPoint x: 91, endPoint y: 348, distance: 755.1
click at [92, 348] on div at bounding box center [94, 363] width 5 height 54
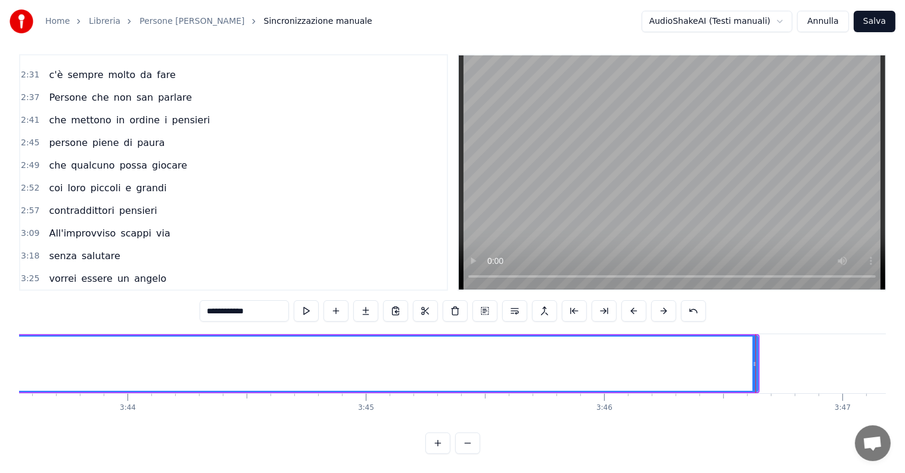
scroll to position [0, 53246]
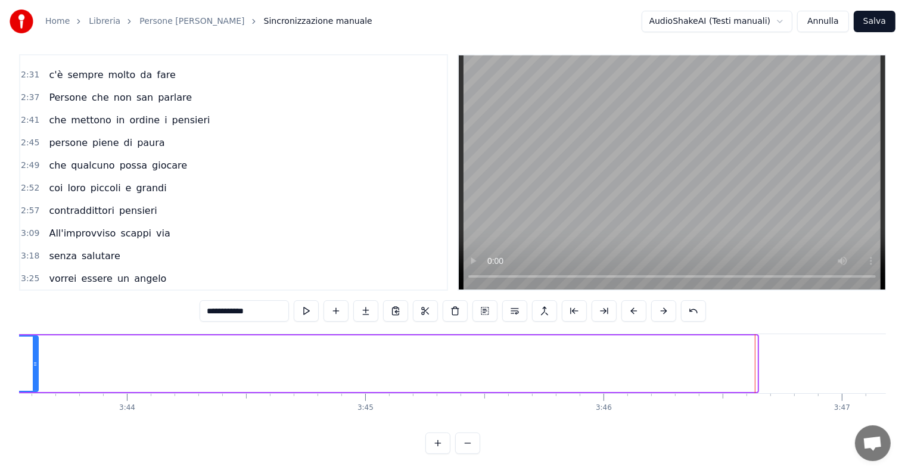
drag, startPoint x: 753, startPoint y: 338, endPoint x: 34, endPoint y: 351, distance: 718.8
click at [34, 351] on div at bounding box center [35, 363] width 5 height 54
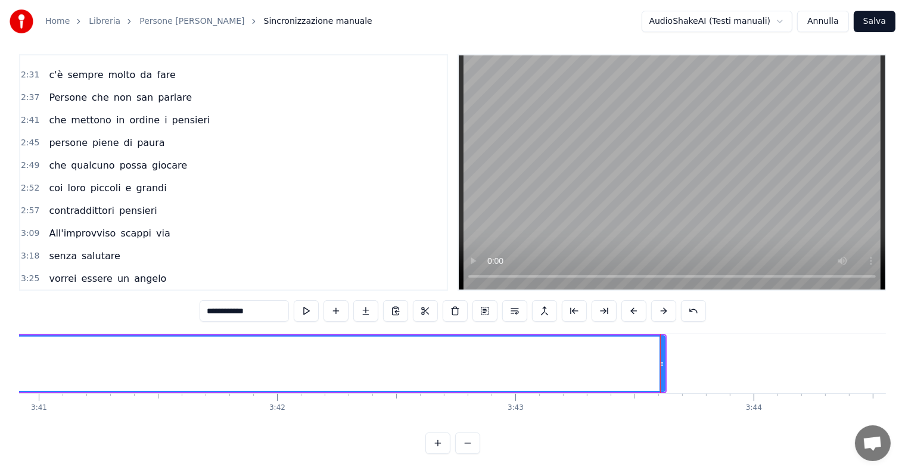
scroll to position [0, 52502]
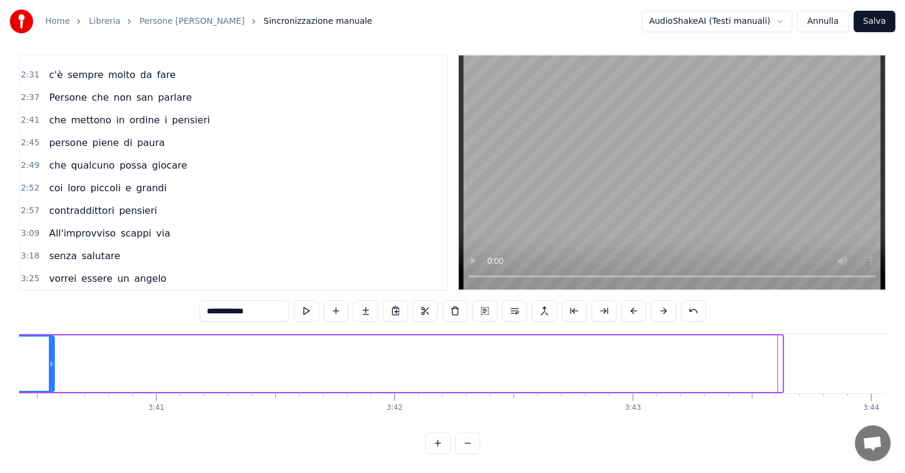
drag, startPoint x: 780, startPoint y: 333, endPoint x: 52, endPoint y: 348, distance: 727.8
click at [52, 348] on div at bounding box center [51, 363] width 5 height 54
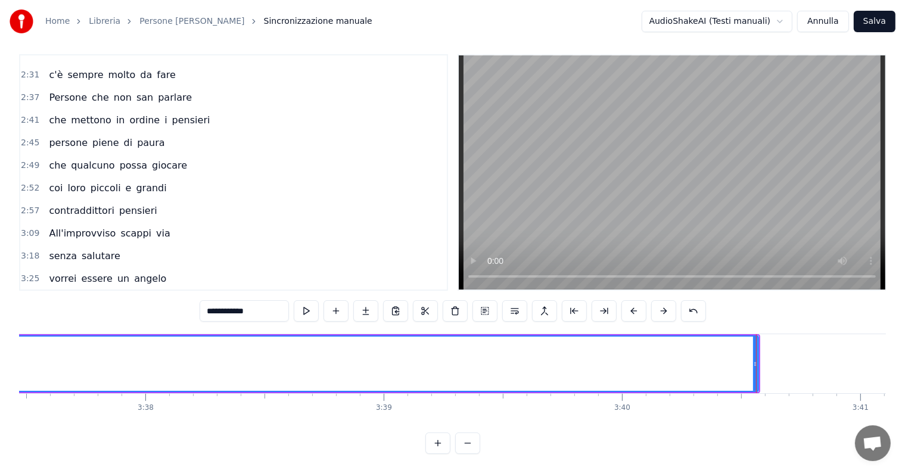
scroll to position [0, 51720]
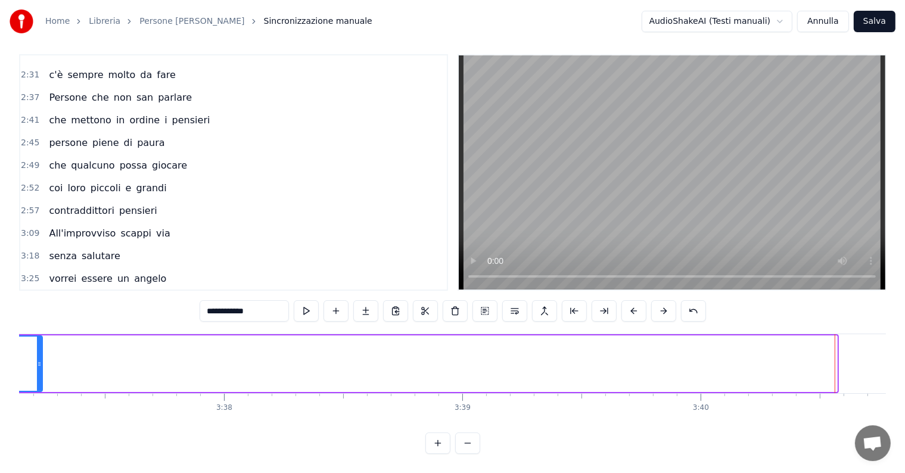
drag, startPoint x: 833, startPoint y: 336, endPoint x: 36, endPoint y: 363, distance: 797.8
click at [37, 363] on div at bounding box center [39, 363] width 5 height 54
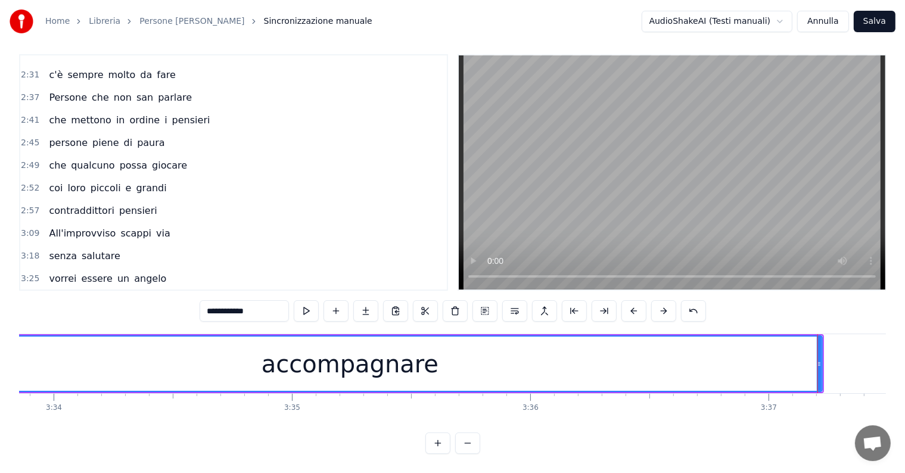
scroll to position [0, 50898]
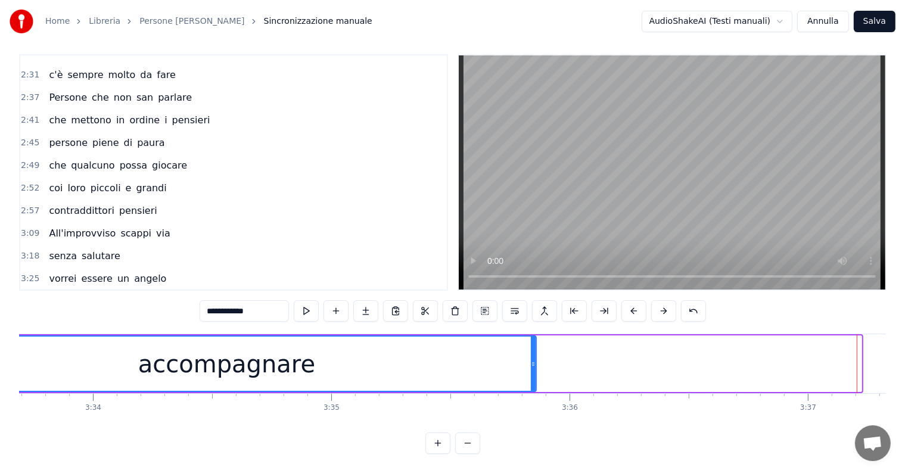
drag, startPoint x: 857, startPoint y: 340, endPoint x: 532, endPoint y: 345, distance: 325.2
click at [532, 345] on div at bounding box center [533, 363] width 5 height 54
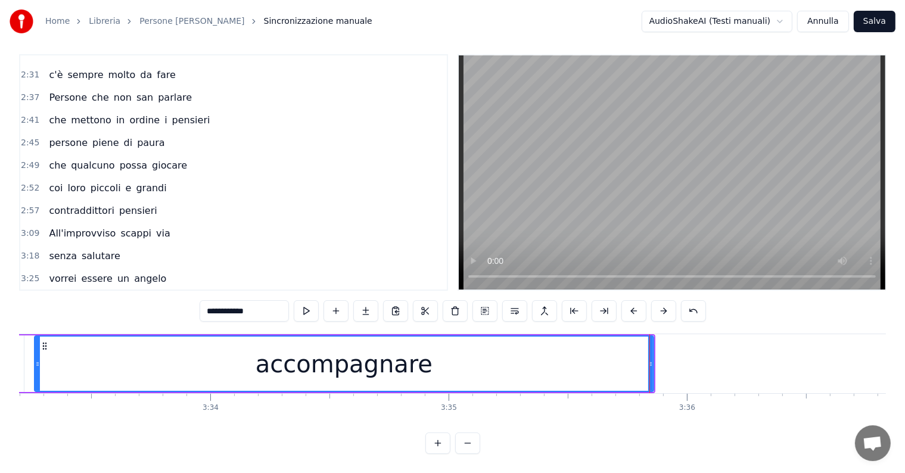
scroll to position [0, 50703]
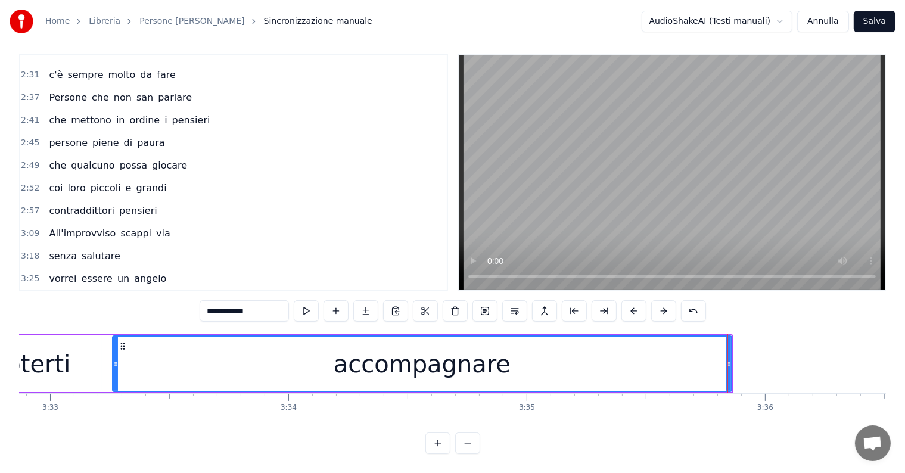
click at [42, 267] on div "3:25 vorrei essere un angelo" at bounding box center [233, 278] width 426 height 23
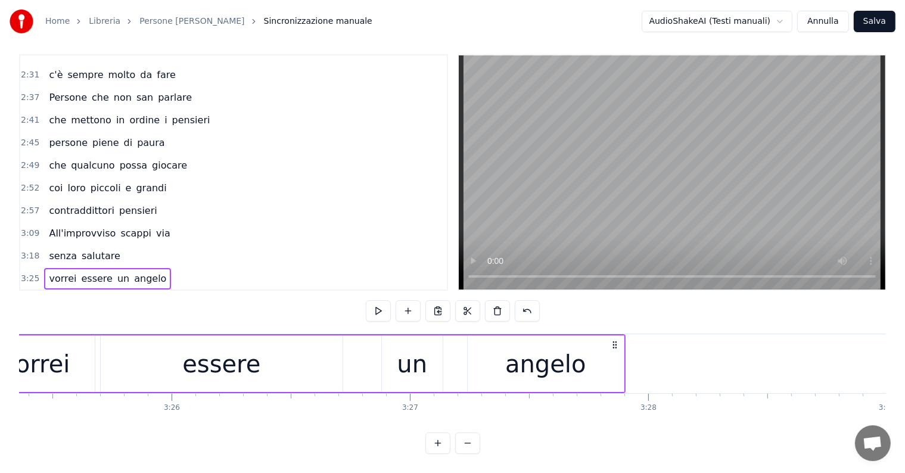
scroll to position [0, 48810]
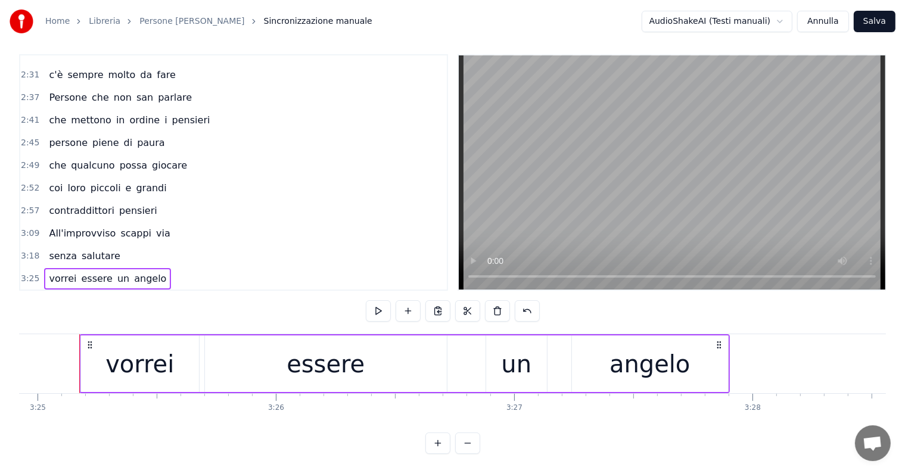
click at [44, 291] on div "per poterti accompagnare" at bounding box center [113, 301] width 138 height 21
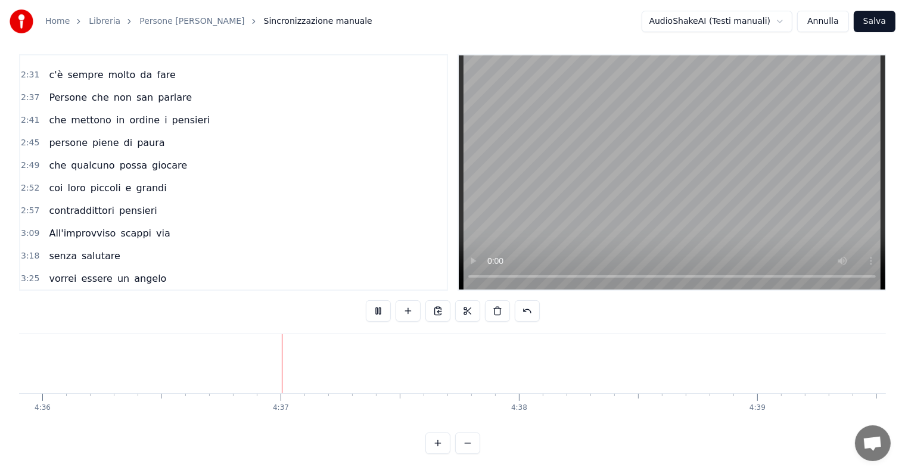
scroll to position [0, 65762]
click at [888, 23] on button "Salva" at bounding box center [874, 21] width 42 height 21
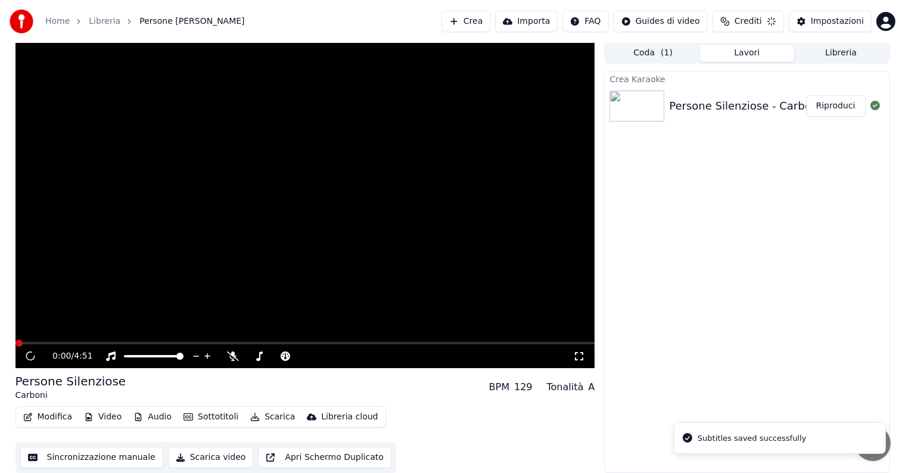
scroll to position [1, 0]
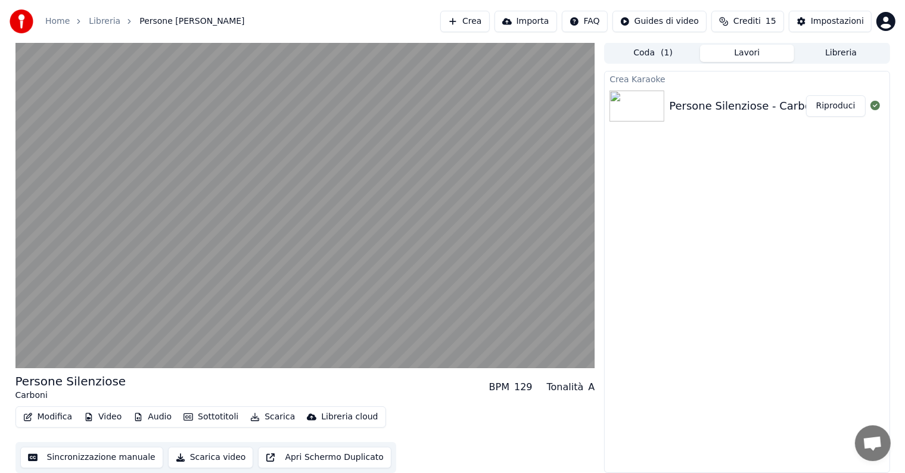
click at [841, 110] on button "Riproduci" at bounding box center [836, 105] width 60 height 21
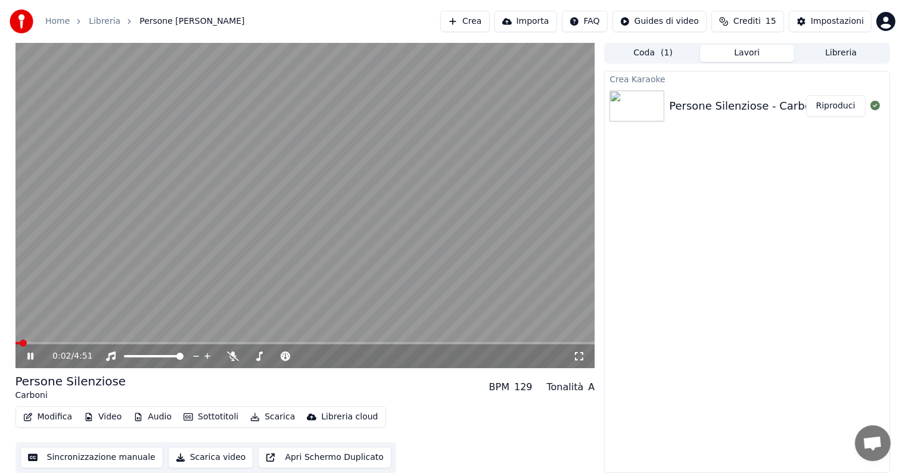
click at [29, 359] on icon at bounding box center [30, 356] width 6 height 7
click at [162, 417] on button "Audio" at bounding box center [153, 416] width 48 height 17
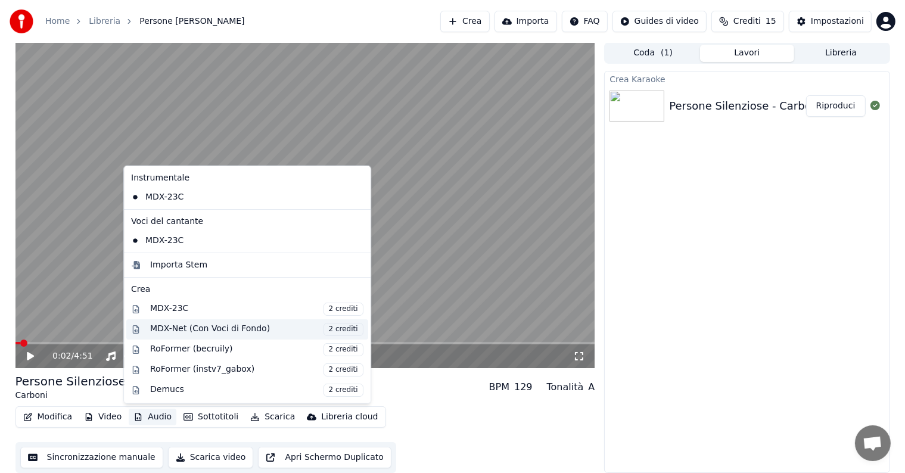
click at [177, 327] on div "MDX-Net (Con Voci di Fondo) 2 crediti" at bounding box center [256, 328] width 213 height 13
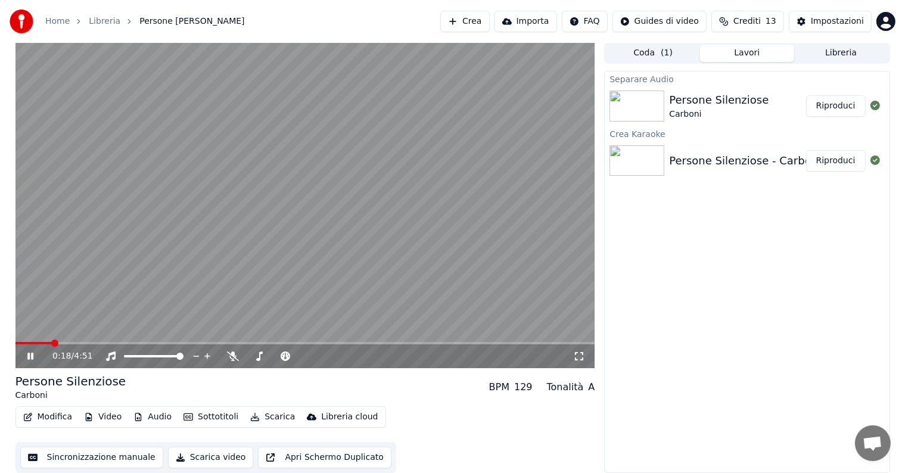
click at [29, 360] on icon at bounding box center [39, 356] width 28 height 10
click at [825, 107] on button "Riproduci" at bounding box center [836, 105] width 60 height 21
click at [33, 357] on icon at bounding box center [39, 356] width 28 height 10
click at [151, 414] on button "Audio" at bounding box center [153, 416] width 48 height 17
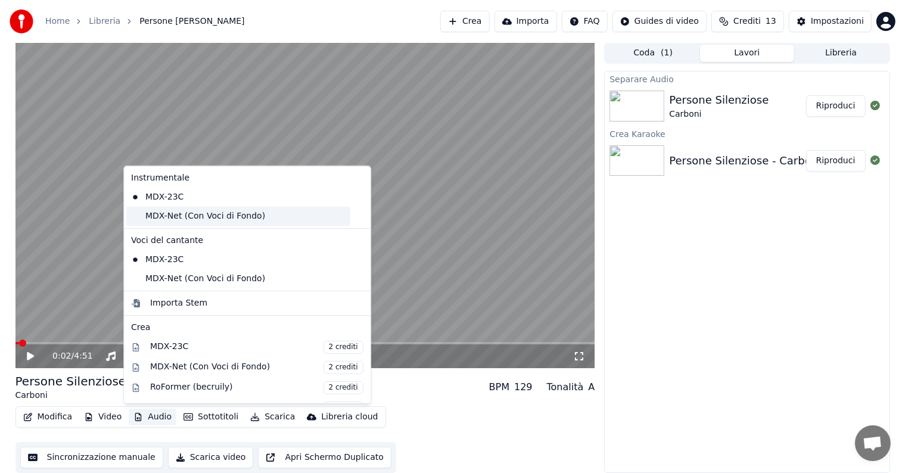
click at [176, 218] on div "MDX-Net (Con Voci di Fondo)" at bounding box center [238, 216] width 224 height 19
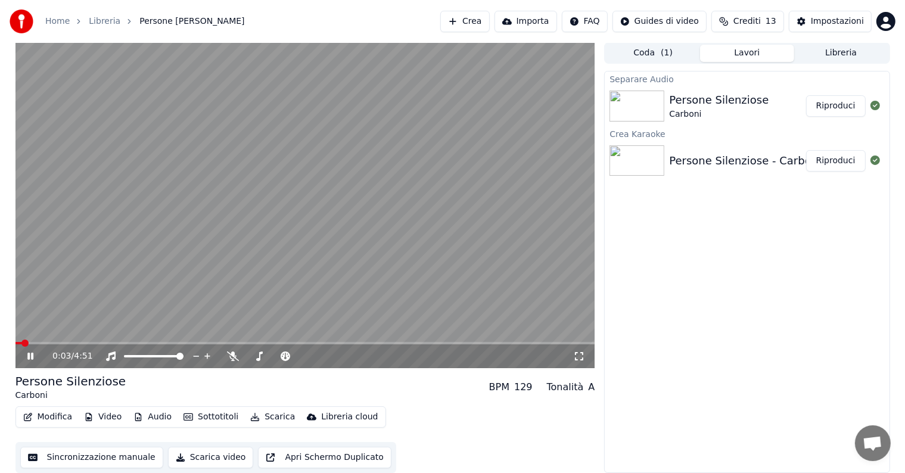
click at [30, 354] on icon at bounding box center [39, 356] width 28 height 10
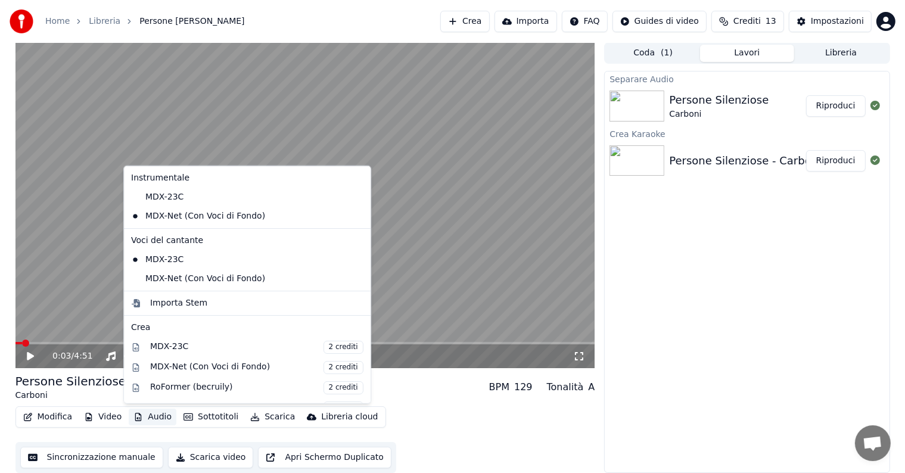
click at [145, 416] on button "Audio" at bounding box center [153, 416] width 48 height 17
click at [179, 277] on div "MDX-Net (Con Voci di Fondo)" at bounding box center [238, 278] width 224 height 19
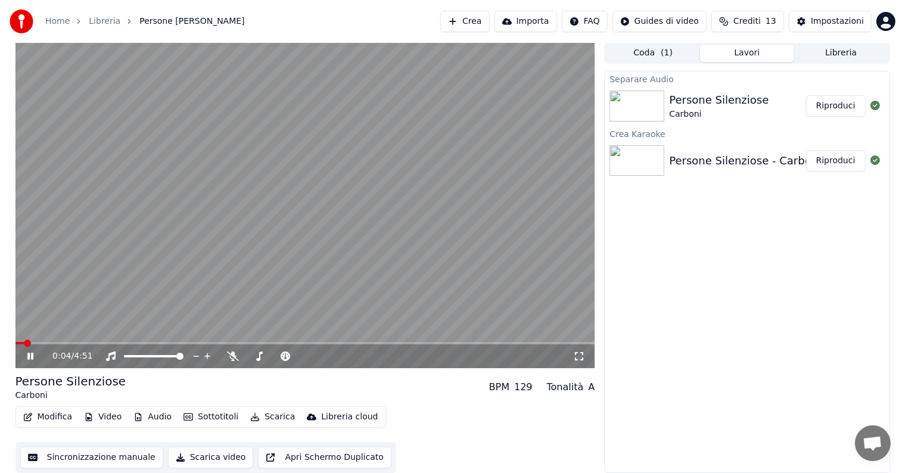
click at [26, 356] on icon at bounding box center [39, 356] width 28 height 10
click at [55, 417] on button "Modifica" at bounding box center [47, 416] width 59 height 17
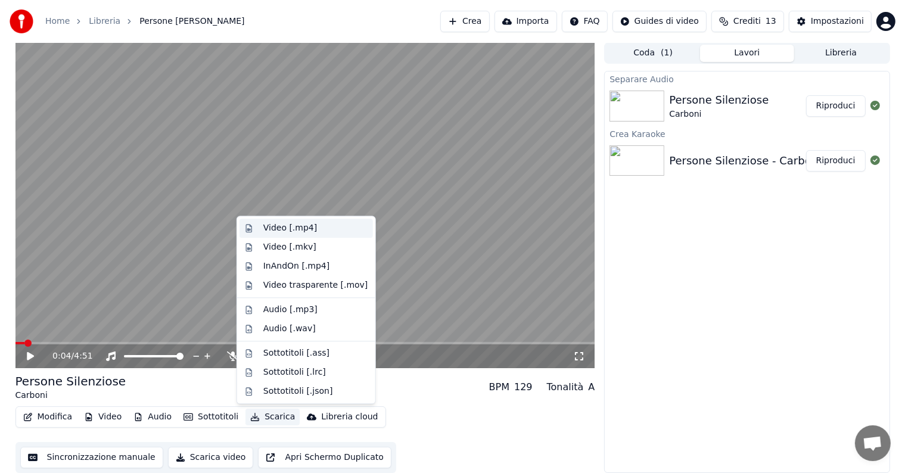
click at [305, 225] on div "Video [.mp4]" at bounding box center [290, 228] width 54 height 12
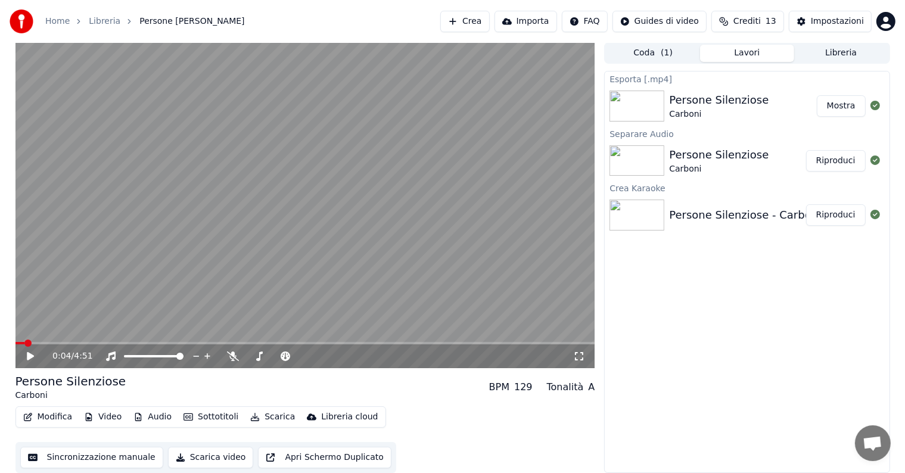
click at [850, 107] on button "Mostra" at bounding box center [840, 105] width 49 height 21
